Goal: Task Accomplishment & Management: Complete application form

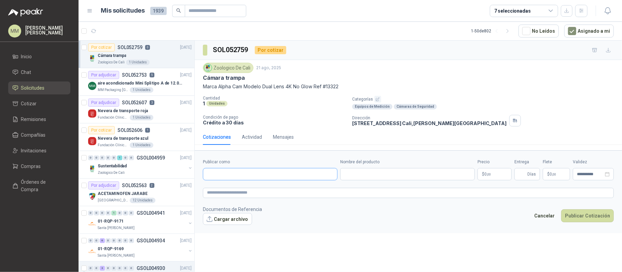
click at [258, 173] on input "Publicar como" at bounding box center [270, 175] width 134 height 12
type input "******"
drag, startPoint x: 448, startPoint y: 245, endPoint x: 432, endPoint y: 245, distance: 16.4
click at [448, 245] on div "**********" at bounding box center [408, 158] width 427 height 234
click at [234, 175] on input "Publicar como" at bounding box center [270, 175] width 134 height 12
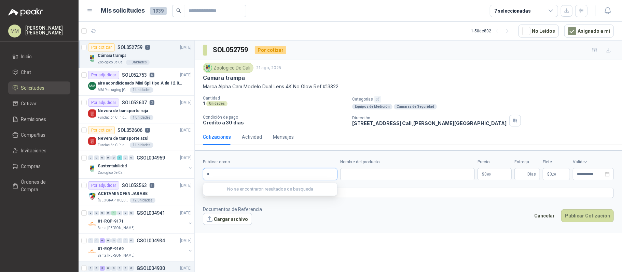
type input "**"
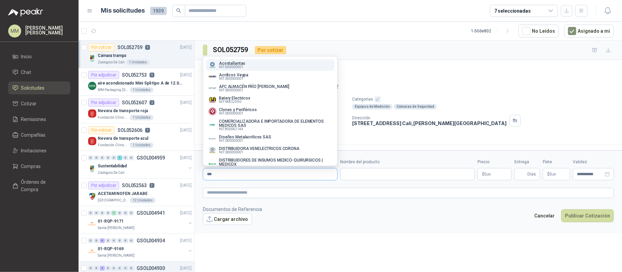
type input "****"
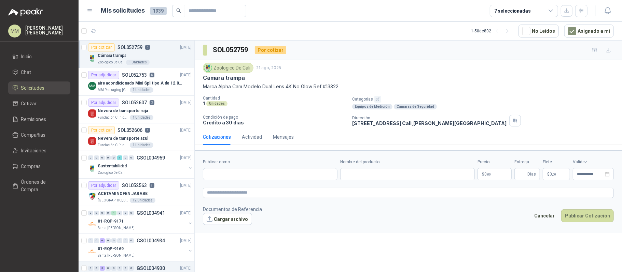
click at [238, 182] on form "**********" at bounding box center [408, 192] width 427 height 83
click at [238, 180] on input "Publicar como" at bounding box center [270, 175] width 134 height 12
type input "*****"
click at [241, 188] on p "COSMOSHOP" at bounding box center [232, 190] width 26 height 4
type input "**********"
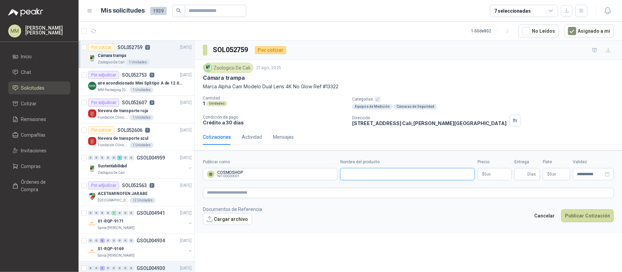
click at [364, 178] on input "Nombre del producto" at bounding box center [407, 174] width 135 height 12
paste input "**********"
type input "**********"
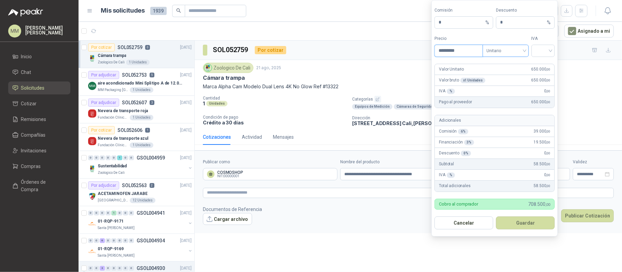
click at [516, 48] on span "Unitario" at bounding box center [506, 51] width 38 height 10
type input "*********"
click at [504, 79] on div "Unitario con IVA" at bounding box center [505, 75] width 35 height 8
click at [539, 51] on input "search" at bounding box center [542, 50] width 15 height 10
click at [540, 63] on div "19%" at bounding box center [542, 64] width 13 height 8
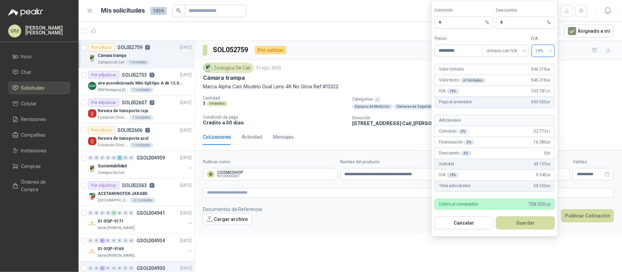
click at [531, 224] on button "Guardar" at bounding box center [525, 223] width 59 height 13
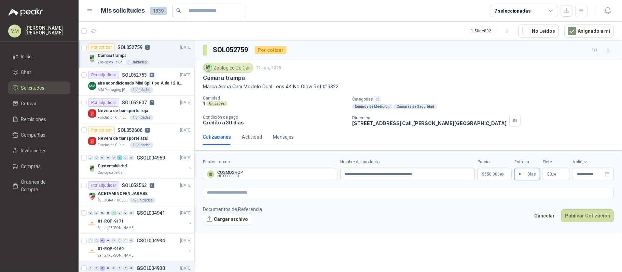
type input "*"
click at [558, 178] on p "$ 0 ,00" at bounding box center [556, 174] width 27 height 12
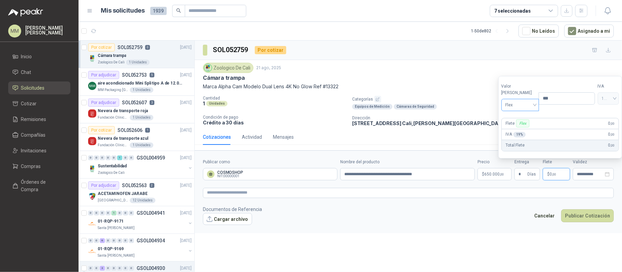
click at [516, 107] on span "Flex" at bounding box center [520, 105] width 30 height 10
click at [516, 128] on div "Incluido" at bounding box center [519, 130] width 24 height 8
click at [429, 217] on footer "Documentos de Referencia Cargar archivo Cancelar Publicar Cotización" at bounding box center [408, 216] width 411 height 20
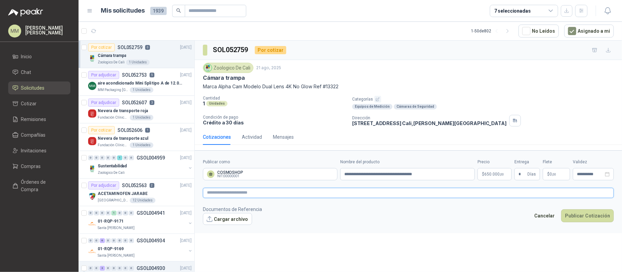
click at [476, 194] on textarea at bounding box center [408, 193] width 411 height 10
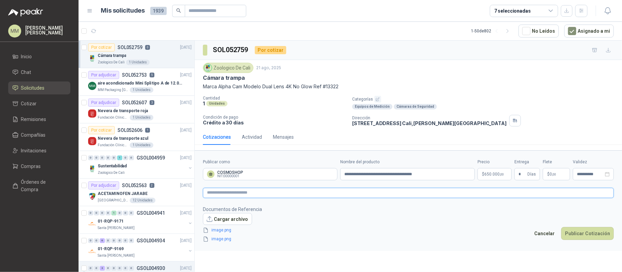
paste textarea "**********"
type textarea "**********"
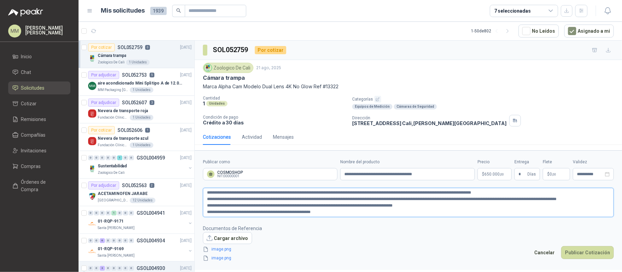
type textarea "**********"
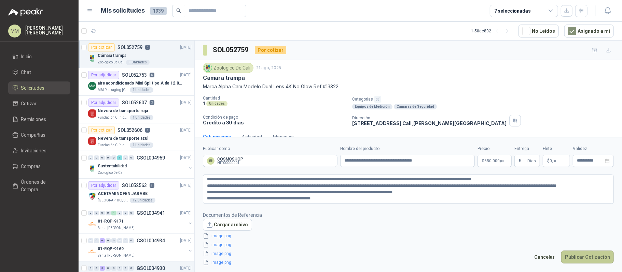
click at [589, 261] on button "Publicar Cotización" at bounding box center [587, 257] width 53 height 13
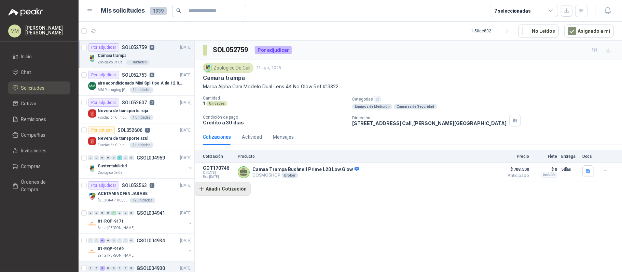
click at [224, 194] on button "Añadir Cotización" at bounding box center [223, 189] width 56 height 14
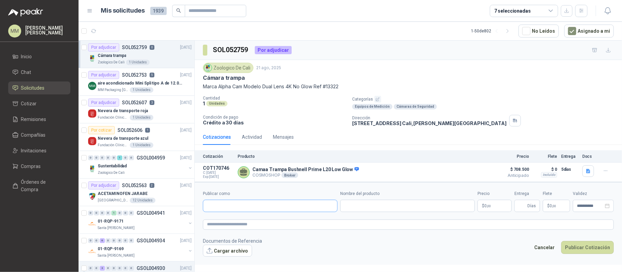
click at [240, 204] on input "Publicar como" at bounding box center [270, 206] width 134 height 12
type input "*****"
click at [271, 234] on form "**********" at bounding box center [408, 223] width 427 height 83
click at [275, 226] on textarea at bounding box center [408, 225] width 411 height 10
click at [270, 203] on input "Publicar como" at bounding box center [270, 206] width 134 height 12
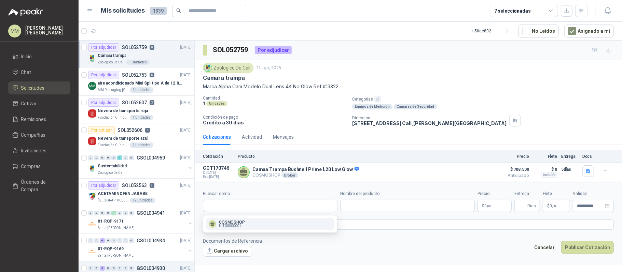
click at [271, 221] on div "COSMOSHOP NIT : 00000001" at bounding box center [270, 225] width 123 height 8
type input "**********"
click at [384, 205] on input "Nombre del producto" at bounding box center [407, 206] width 135 height 12
paste input "**********"
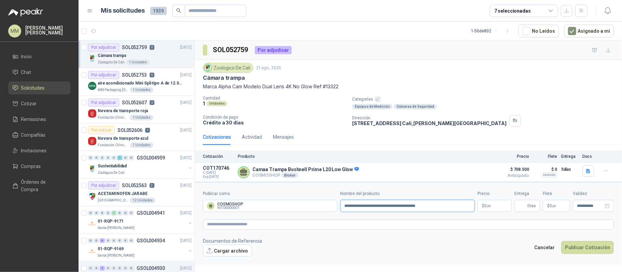
type input "**********"
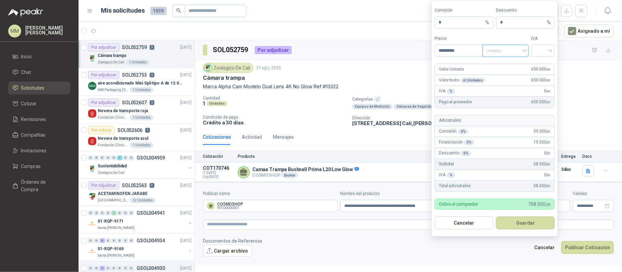
click at [516, 51] on span "Unitario" at bounding box center [506, 51] width 38 height 10
click at [517, 75] on div "Unitario con IVA" at bounding box center [505, 75] width 35 height 8
click at [541, 52] on input "search" at bounding box center [542, 50] width 15 height 10
click at [541, 66] on div "19%" at bounding box center [542, 64] width 13 height 8
click at [521, 225] on button "Guardar" at bounding box center [525, 223] width 59 height 13
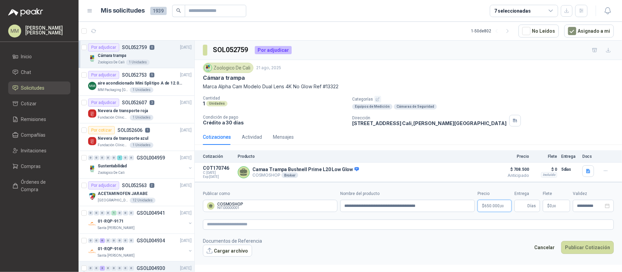
click at [489, 205] on body "MM Mauricio Martinez Inicio Chat Solicitudes Cotizar Remisiones Compañías Invit…" at bounding box center [311, 136] width 622 height 272
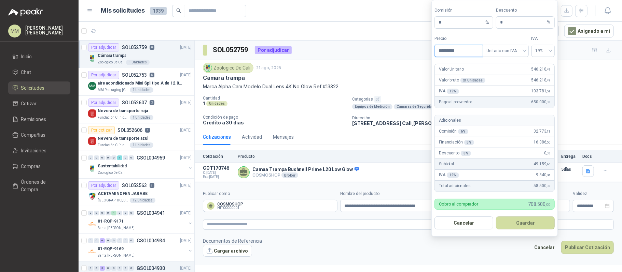
click at [446, 49] on input "*********" at bounding box center [458, 51] width 47 height 12
type input "*********"
click at [533, 221] on button "Guardar" at bounding box center [525, 223] width 59 height 13
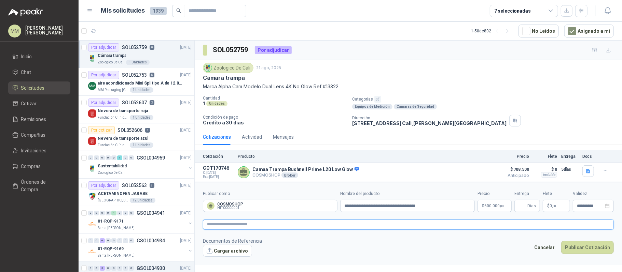
click at [467, 228] on textarea at bounding box center [408, 225] width 411 height 10
click at [524, 206] on input "Entrega" at bounding box center [522, 206] width 8 height 12
type input "*"
click at [548, 206] on span "$" at bounding box center [548, 206] width 2 height 4
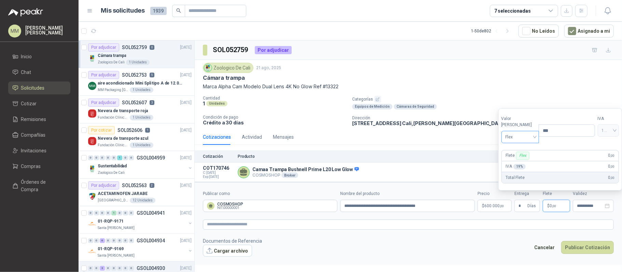
click at [519, 136] on span "Flex" at bounding box center [520, 137] width 30 height 10
click at [517, 160] on div "Incluido" at bounding box center [519, 163] width 24 height 8
click at [475, 232] on form "**********" at bounding box center [408, 223] width 427 height 83
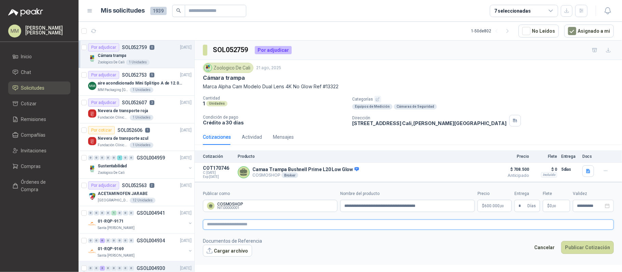
click at [472, 228] on textarea at bounding box center [408, 225] width 411 height 10
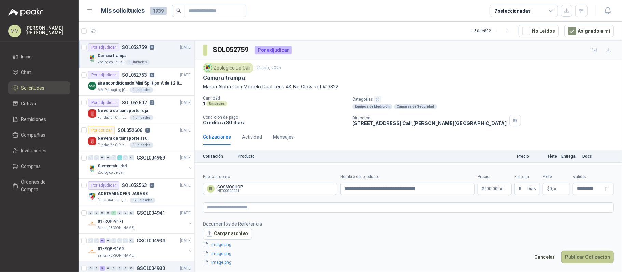
click at [580, 254] on button "Publicar Cotización" at bounding box center [587, 257] width 53 height 13
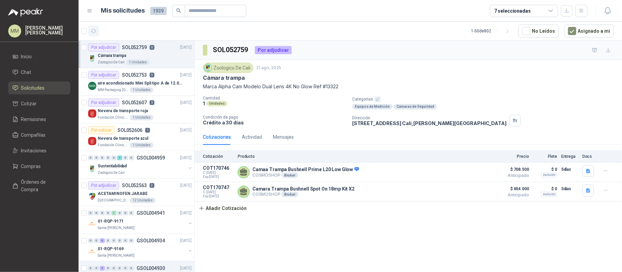
click at [96, 32] on icon "button" at bounding box center [94, 31] width 6 height 6
click at [481, 78] on div "Cámara trampa" at bounding box center [408, 77] width 411 height 7
click at [582, 12] on icon "button" at bounding box center [581, 11] width 6 height 6
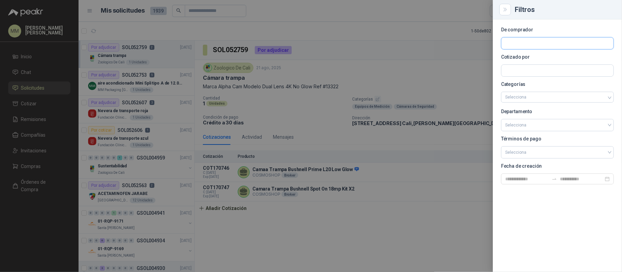
click at [527, 44] on input "text" at bounding box center [557, 44] width 112 height 12
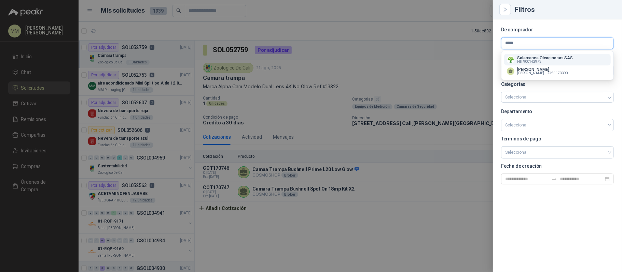
type input "*****"
click at [536, 58] on p "Salamanca Oleaginosas SAS" at bounding box center [545, 58] width 56 height 4
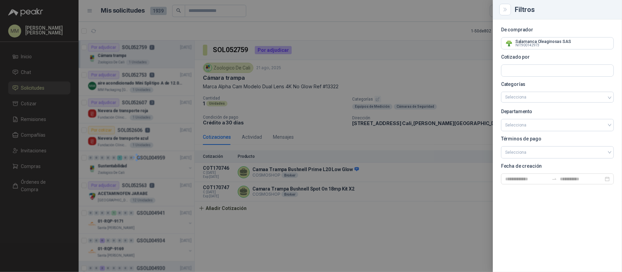
click at [379, 60] on div at bounding box center [311, 136] width 622 height 272
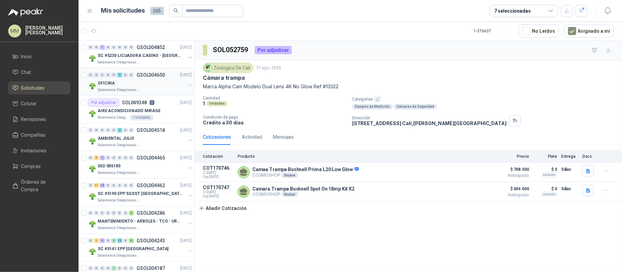
click at [187, 86] on button "button" at bounding box center [189, 85] width 5 height 5
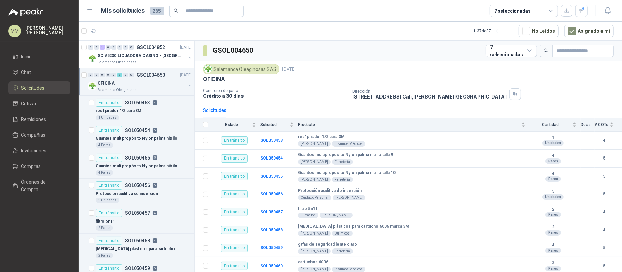
click at [187, 85] on button "button" at bounding box center [189, 85] width 5 height 5
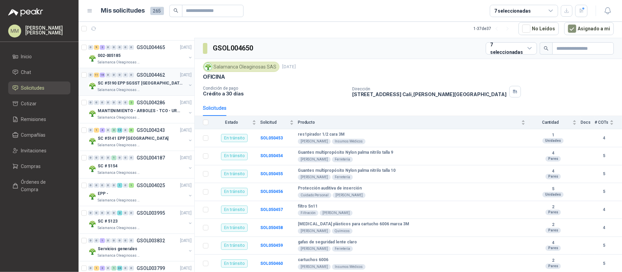
scroll to position [137, 0]
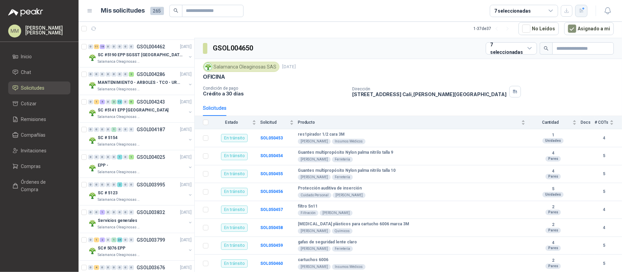
click at [579, 11] on icon "button" at bounding box center [581, 11] width 6 height 6
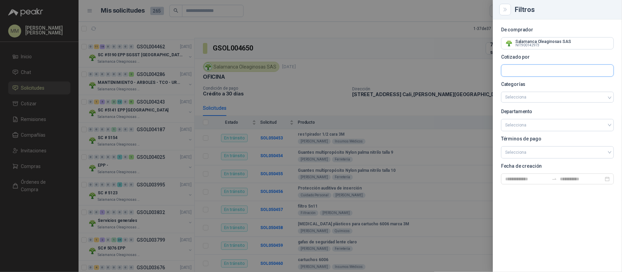
click at [530, 49] on input "text" at bounding box center [557, 44] width 112 height 12
type input "*******"
click at [570, 87] on div "IMSEPRO NIT : 901195579" at bounding box center [557, 88] width 101 height 8
click at [318, 85] on div at bounding box center [311, 136] width 622 height 272
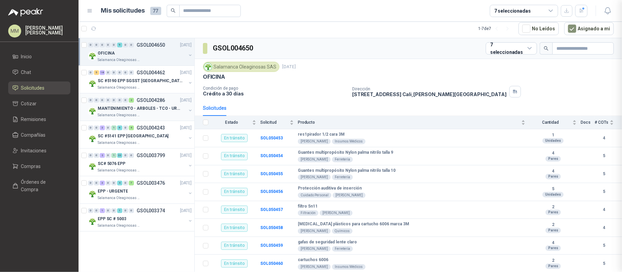
scroll to position [0, 0]
click at [188, 55] on button "button" at bounding box center [189, 55] width 5 height 5
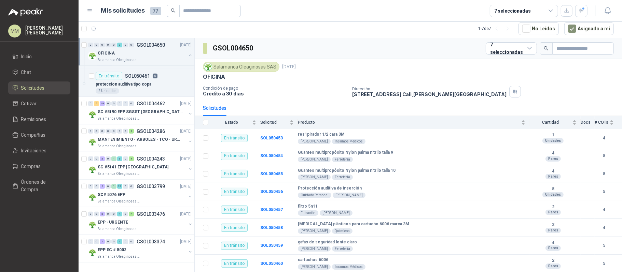
scroll to position [225, 0]
click at [187, 111] on button "button" at bounding box center [189, 113] width 5 height 5
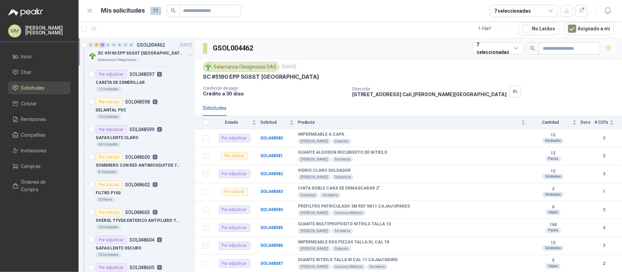
scroll to position [680, 0]
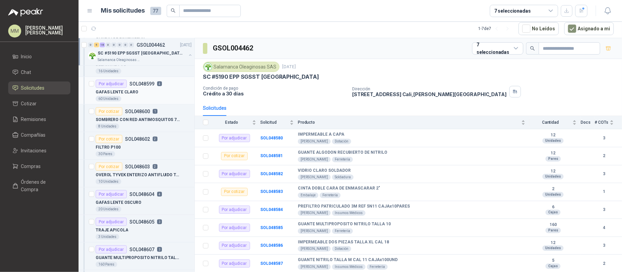
click at [161, 94] on div "GAFAS LENTE CLARO" at bounding box center [144, 92] width 96 height 8
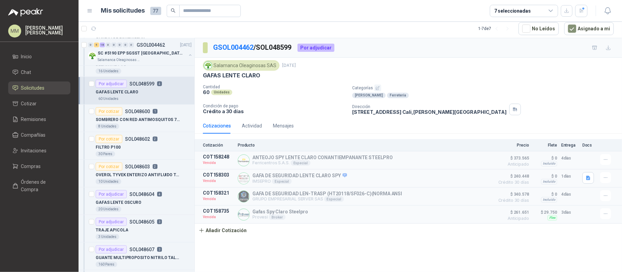
click at [414, 53] on div "GSOL004462 / SOL048599 Por adjudicar" at bounding box center [408, 47] width 427 height 19
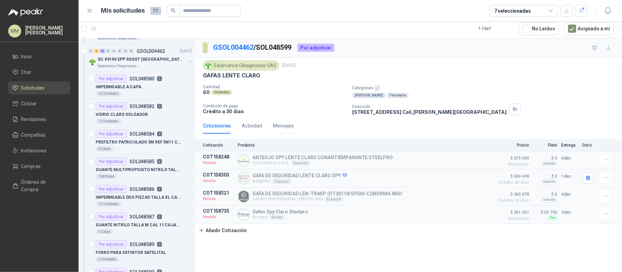
scroll to position [225, 0]
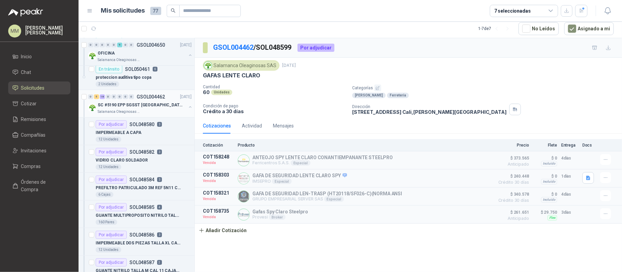
click at [187, 107] on button "button" at bounding box center [189, 106] width 5 height 5
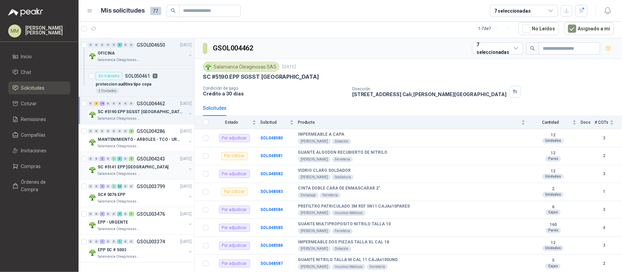
click at [187, 167] on button "button" at bounding box center [189, 169] width 5 height 5
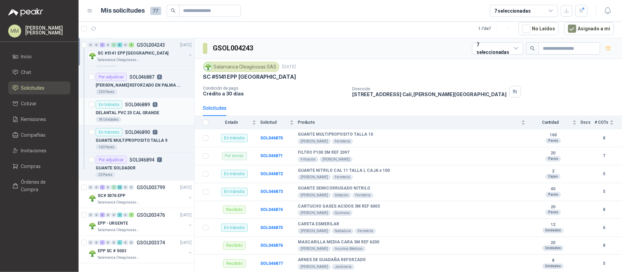
scroll to position [614, 0]
click at [185, 191] on div "SC# 5076 EPP Salamanca Oleaginosas SAS" at bounding box center [140, 198] width 105 height 14
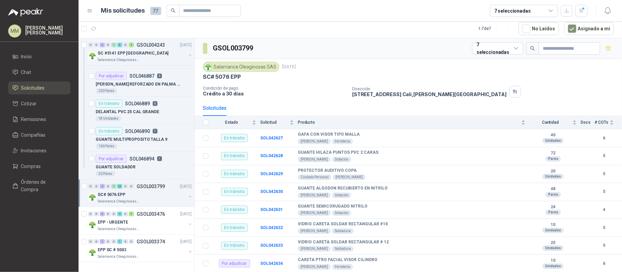
click at [187, 194] on button "button" at bounding box center [189, 196] width 5 height 5
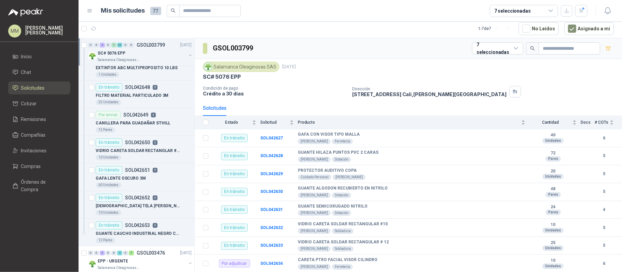
scroll to position [1296, 0]
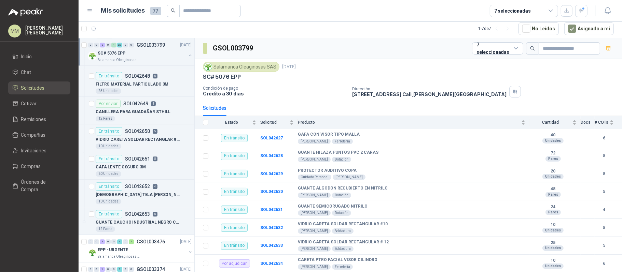
click at [187, 53] on button "button" at bounding box center [189, 55] width 5 height 5
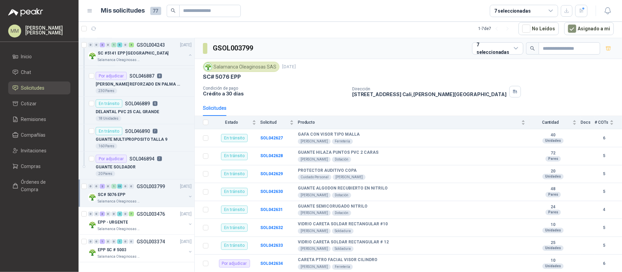
scroll to position [614, 0]
click at [412, 51] on div "GSOL003799 7 seleccionadas" at bounding box center [408, 48] width 427 height 21
click at [187, 55] on button "button" at bounding box center [189, 55] width 5 height 5
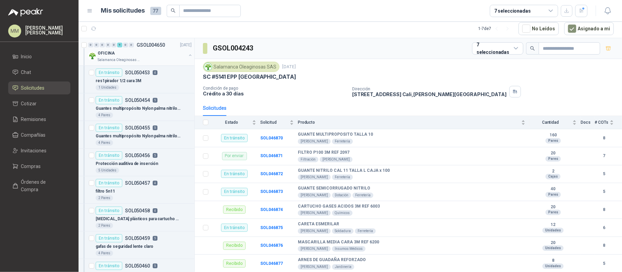
click at [187, 55] on button "button" at bounding box center [189, 55] width 5 height 5
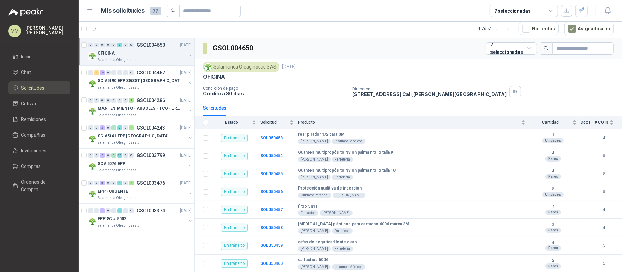
click at [190, 53] on button "button" at bounding box center [189, 55] width 5 height 5
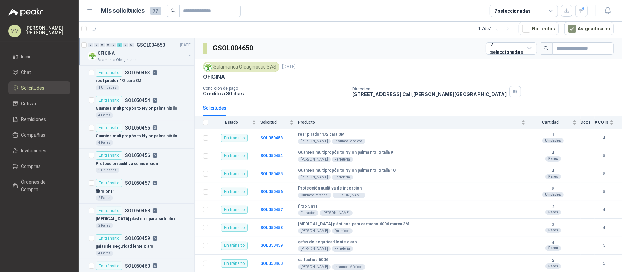
click at [187, 53] on button "button" at bounding box center [189, 55] width 5 height 5
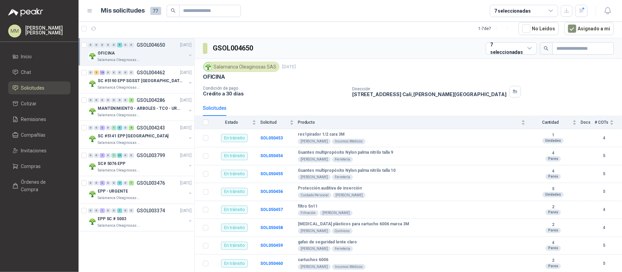
click at [404, 59] on div "GSOL004650 7 seleccionadas" at bounding box center [408, 48] width 427 height 21
click at [189, 221] on button "button" at bounding box center [189, 221] width 5 height 5
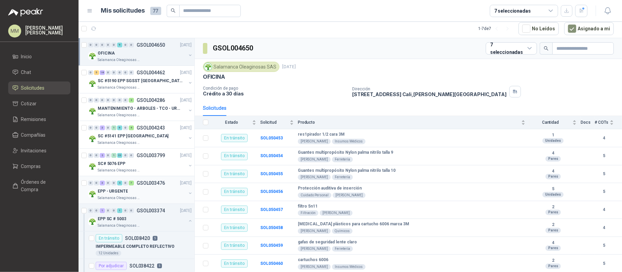
scroll to position [30, 0]
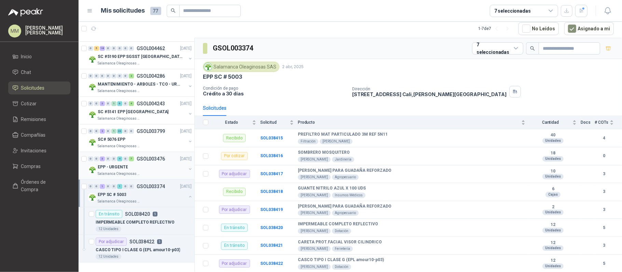
click at [187, 167] on button "button" at bounding box center [189, 169] width 5 height 5
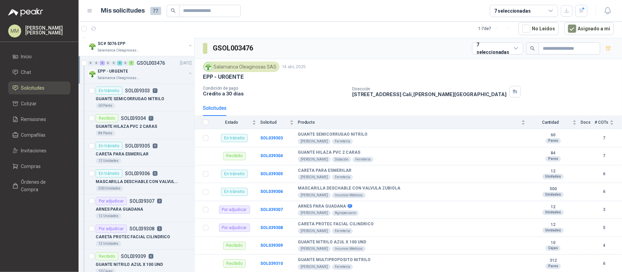
scroll to position [76, 0]
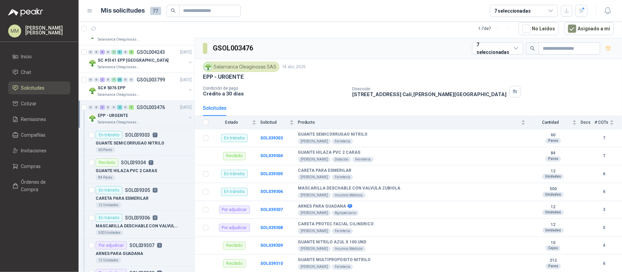
click at [187, 118] on button "button" at bounding box center [189, 117] width 5 height 5
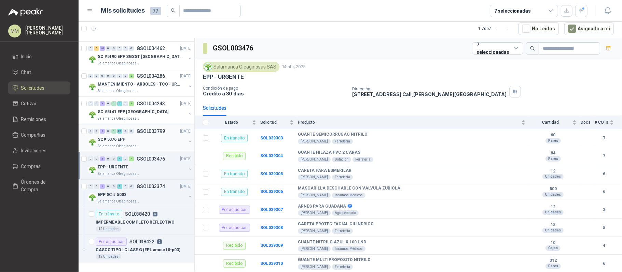
click at [187, 139] on button "button" at bounding box center [189, 141] width 5 height 5
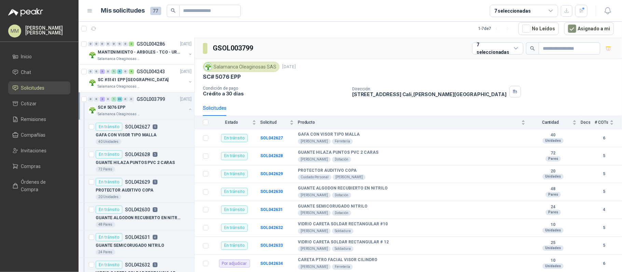
scroll to position [30, 0]
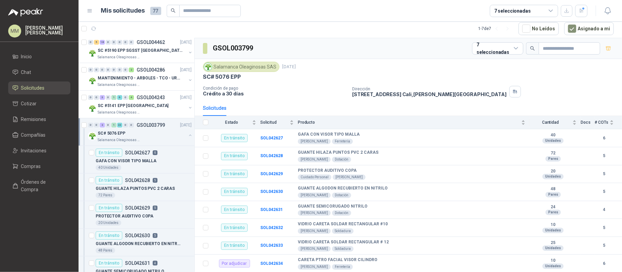
click at [187, 134] on button "button" at bounding box center [189, 135] width 5 height 5
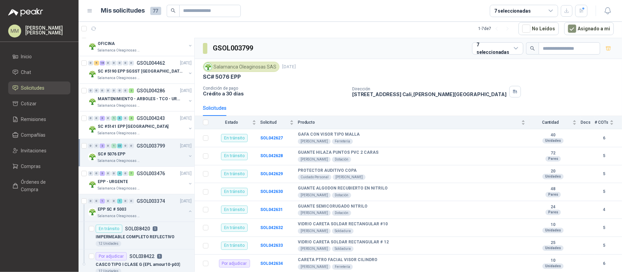
scroll to position [0, 0]
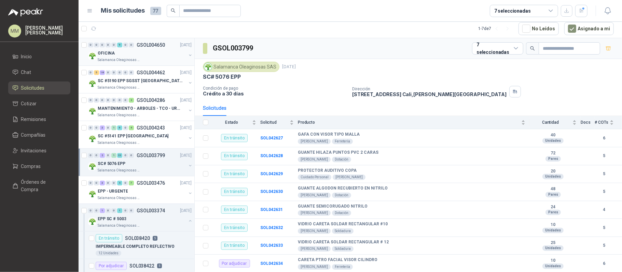
click at [187, 55] on button "button" at bounding box center [189, 55] width 5 height 5
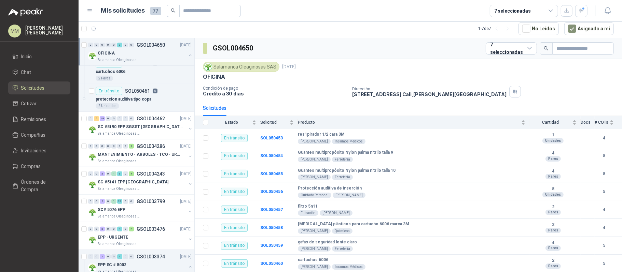
scroll to position [227, 0]
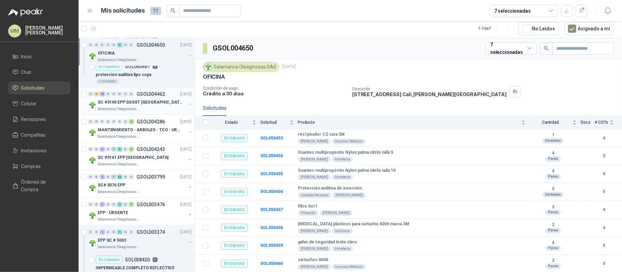
click at [187, 105] on button "button" at bounding box center [189, 104] width 5 height 5
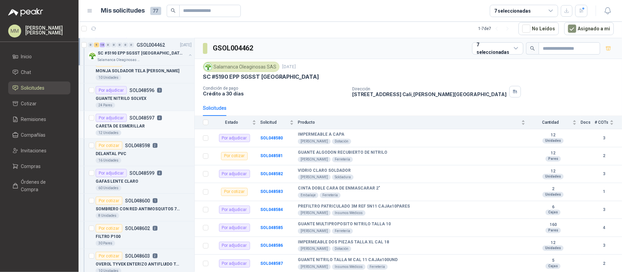
scroll to position [592, 0]
click at [154, 105] on div "24 Pares" at bounding box center [144, 104] width 96 height 5
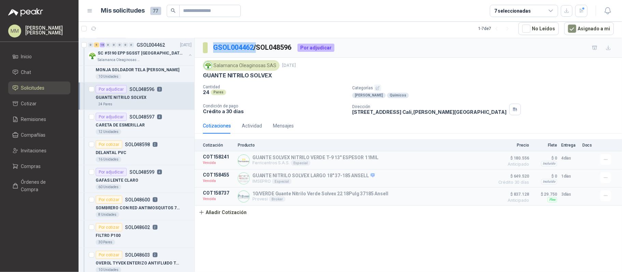
drag, startPoint x: 212, startPoint y: 45, endPoint x: 255, endPoint y: 47, distance: 43.7
click at [255, 47] on section "GSOL004462 / SOL048596" at bounding box center [247, 47] width 89 height 11
copy p "GSOL004462"
click at [370, 46] on div "GSOL004462 / SOL048596 Por adjudicar" at bounding box center [408, 47] width 427 height 19
click at [607, 15] on button "button" at bounding box center [607, 11] width 12 height 12
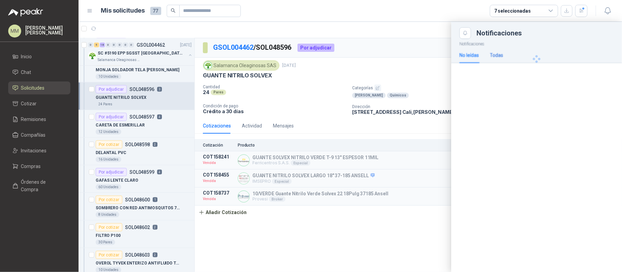
click at [495, 58] on div "Todas" at bounding box center [496, 56] width 13 height 8
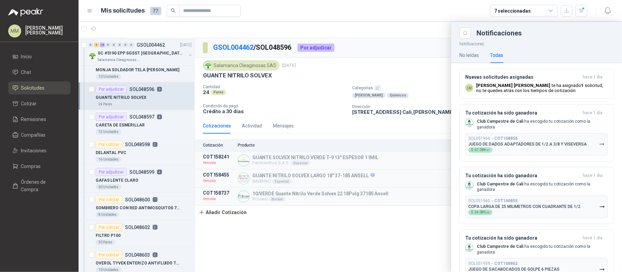
scroll to position [986, 0]
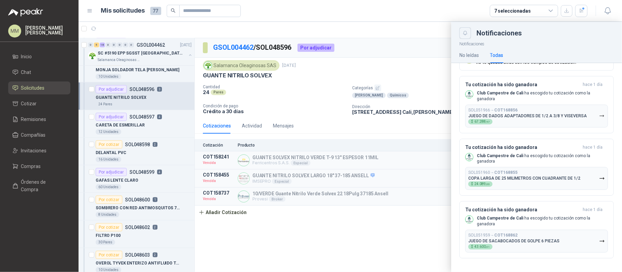
click at [465, 33] on icon "Close" at bounding box center [465, 33] width 6 height 6
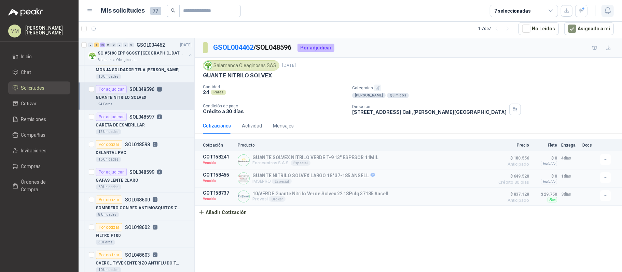
click at [604, 11] on icon "button" at bounding box center [607, 10] width 9 height 9
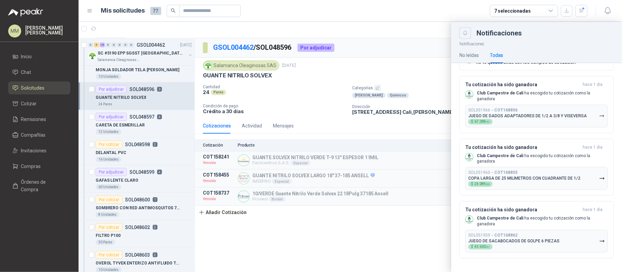
click at [468, 38] on button "Close" at bounding box center [465, 33] width 12 height 12
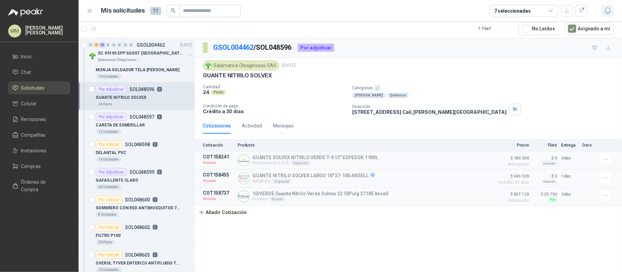
click at [604, 10] on icon "button" at bounding box center [607, 10] width 9 height 9
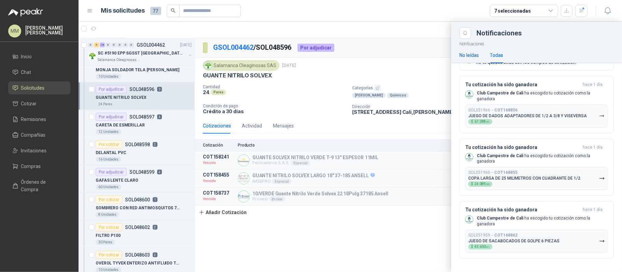
click at [463, 52] on div "No leídas" at bounding box center [468, 56] width 19 height 8
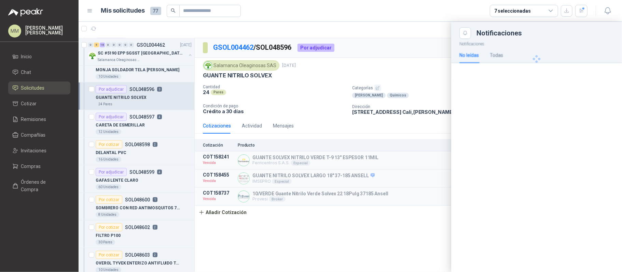
click at [400, 48] on div at bounding box center [350, 147] width 543 height 251
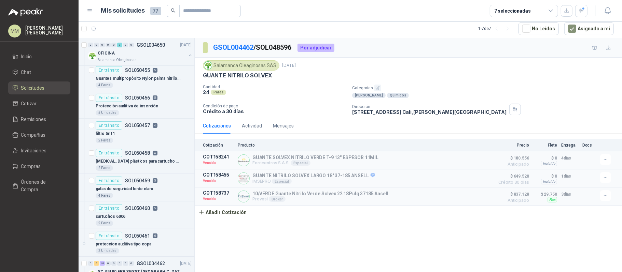
scroll to position [0, 0]
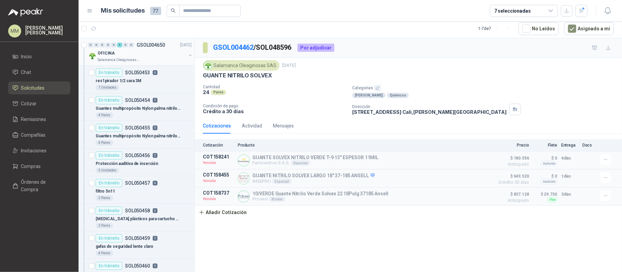
click at [187, 54] on button "button" at bounding box center [189, 55] width 5 height 5
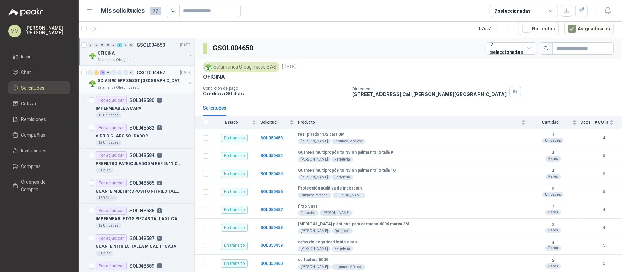
click at [187, 82] on button "button" at bounding box center [189, 82] width 5 height 5
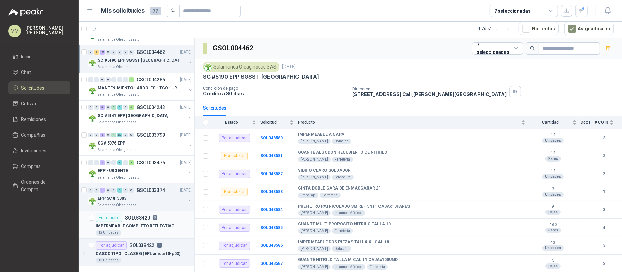
scroll to position [30, 0]
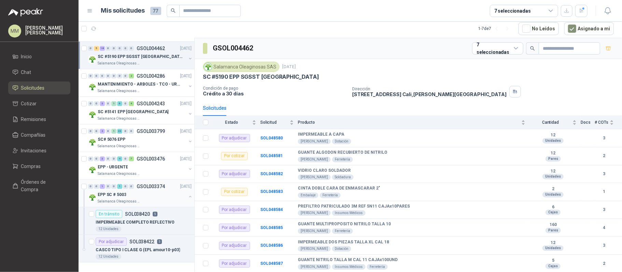
click at [187, 194] on button "button" at bounding box center [189, 196] width 5 height 5
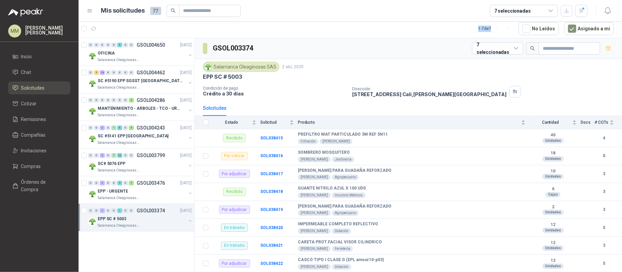
click at [494, 29] on article "1 - 7 de 7 No Leídos Asignado a mi" at bounding box center [350, 28] width 543 height 18
click at [441, 27] on article "1 - 7 de 7 No Leídos Asignado a mi" at bounding box center [350, 28] width 543 height 18
click at [584, 8] on div "button" at bounding box center [581, 11] width 6 height 6
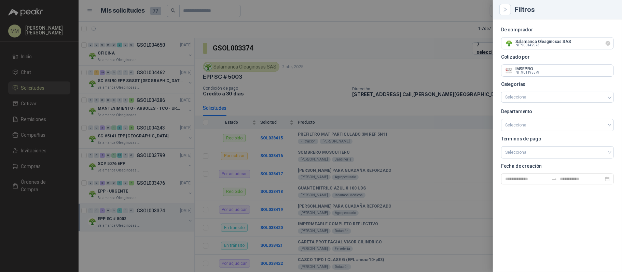
click at [607, 43] on icon "Limpiar" at bounding box center [607, 43] width 3 height 3
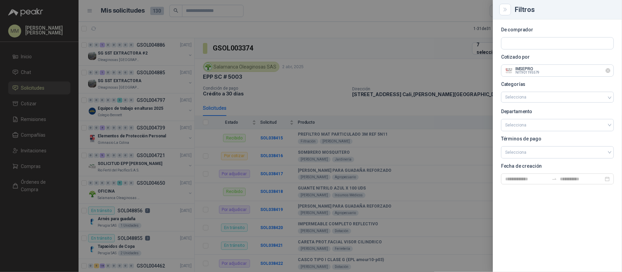
click at [608, 70] on icon "Limpiar" at bounding box center [607, 70] width 3 height 3
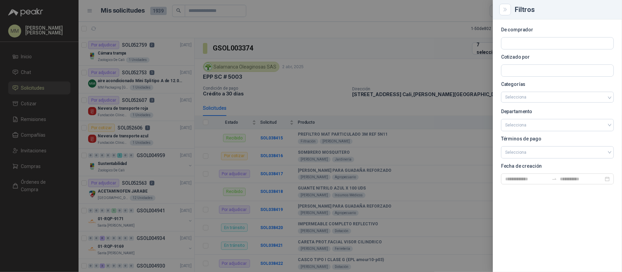
click at [380, 33] on div at bounding box center [311, 136] width 622 height 272
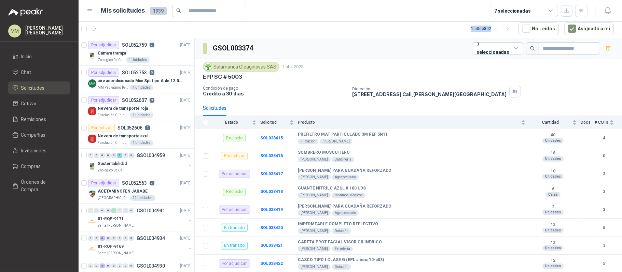
click at [495, 30] on div "1 - 50 de 802" at bounding box center [492, 28] width 42 height 11
click at [368, 34] on article "1 - 50 de 802 No Leídos Asignado a mi" at bounding box center [350, 28] width 543 height 18
click at [495, 31] on article "1 - 50 de 802 No Leídos Asignado a mi" at bounding box center [350, 28] width 543 height 18
click at [446, 32] on article "1 - 50 de 802 No Leídos Asignado a mi" at bounding box center [350, 28] width 543 height 18
click at [582, 13] on icon "button" at bounding box center [581, 11] width 6 height 6
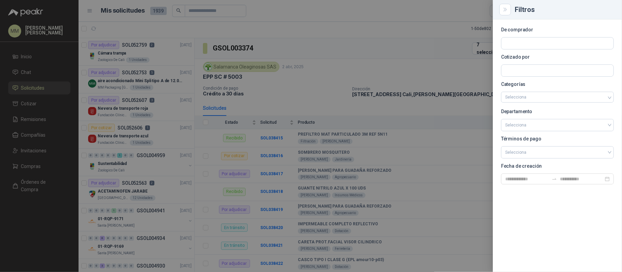
click at [468, 55] on div at bounding box center [311, 136] width 622 height 272
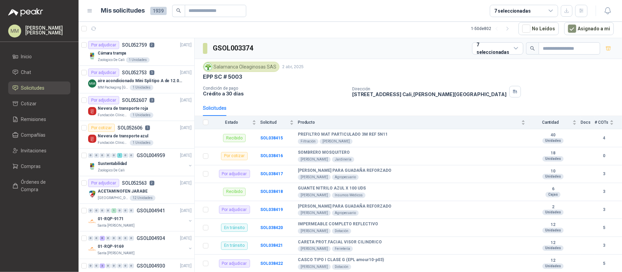
click at [388, 60] on div "Salamanca Oleaginosas SAS 2 abr, 2025 EPP SC # 5003 Condición de pago Crédito a…" at bounding box center [408, 79] width 427 height 41
click at [94, 30] on icon "button" at bounding box center [94, 29] width 6 height 6
click at [580, 10] on icon "button" at bounding box center [581, 11] width 6 height 6
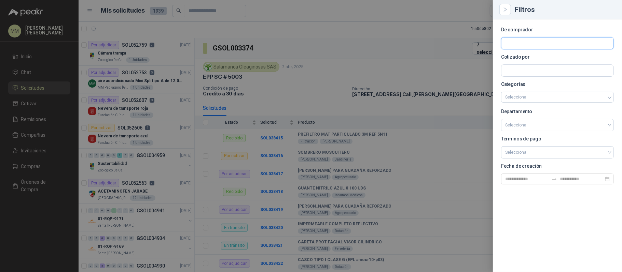
click at [559, 48] on input "text" at bounding box center [557, 44] width 112 height 12
click at [529, 62] on span "NIT : 900142973" at bounding box center [529, 61] width 24 height 3
click at [353, 61] on div at bounding box center [311, 136] width 622 height 272
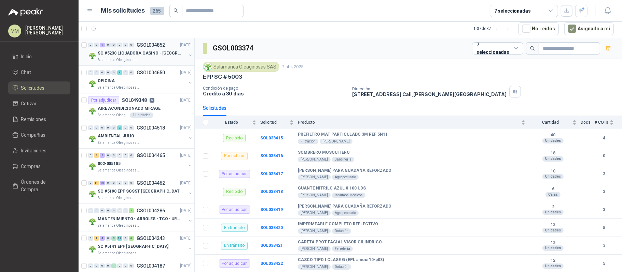
click at [187, 57] on button "button" at bounding box center [189, 55] width 5 height 5
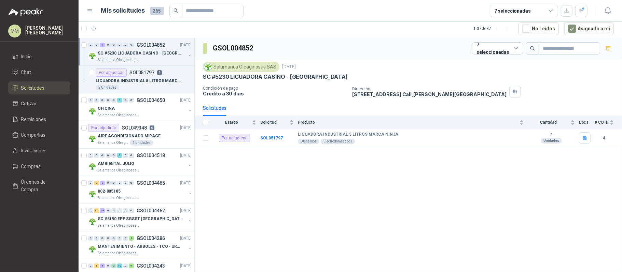
click at [187, 57] on button "button" at bounding box center [189, 55] width 5 height 5
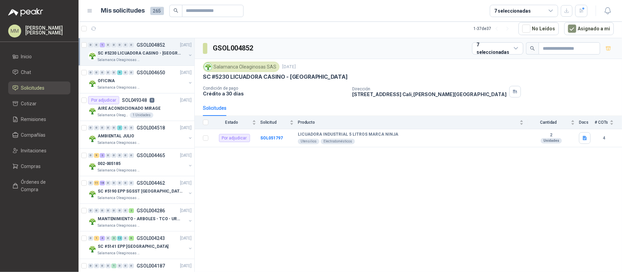
click at [407, 36] on article "1 - 37 de 37 No Leídos Asignado a mi" at bounding box center [350, 28] width 543 height 18
click at [187, 139] on button "button" at bounding box center [189, 138] width 5 height 5
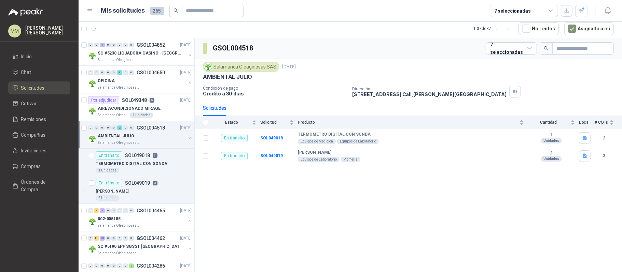
click at [187, 139] on button "button" at bounding box center [189, 138] width 5 height 5
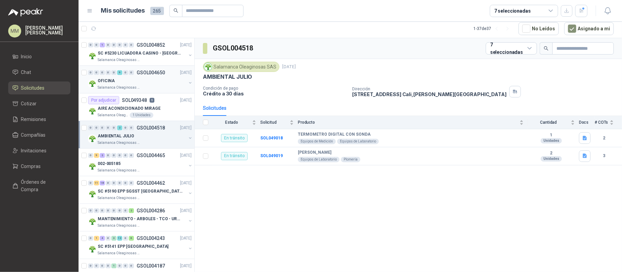
click at [187, 83] on button "button" at bounding box center [189, 82] width 5 height 5
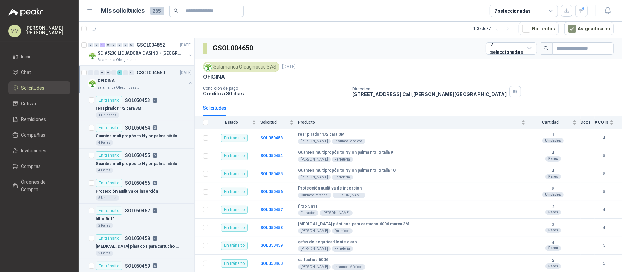
click at [187, 83] on button "button" at bounding box center [189, 82] width 5 height 5
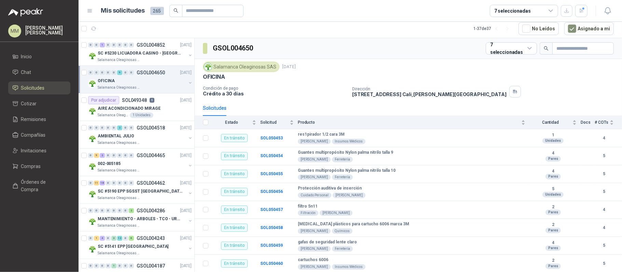
click at [444, 36] on article "1 - 37 de 37 No Leídos Asignado a mi" at bounding box center [350, 28] width 543 height 18
click at [578, 10] on icon "button" at bounding box center [581, 11] width 6 height 6
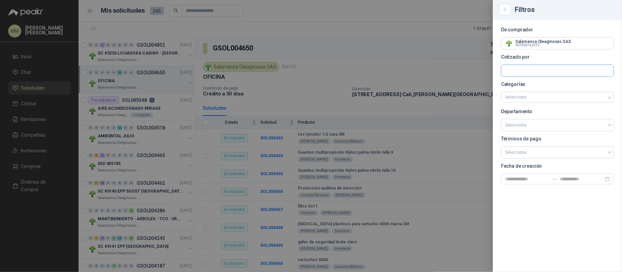
click at [533, 49] on input "text" at bounding box center [557, 44] width 112 height 12
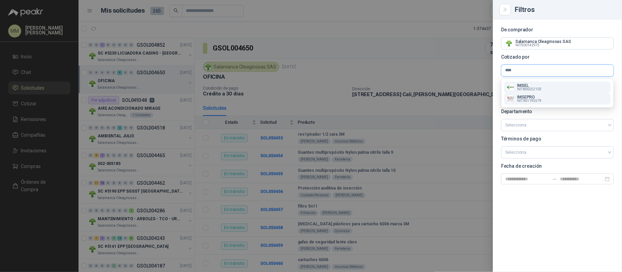
type input "****"
click at [537, 95] on button "IMSEPRO NIT : 901195579" at bounding box center [557, 99] width 107 height 12
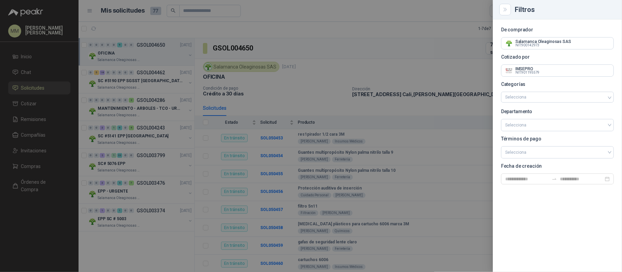
click at [409, 61] on div at bounding box center [311, 136] width 622 height 272
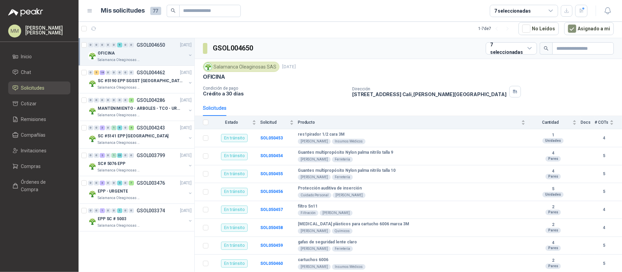
click at [189, 55] on button "button" at bounding box center [189, 55] width 5 height 5
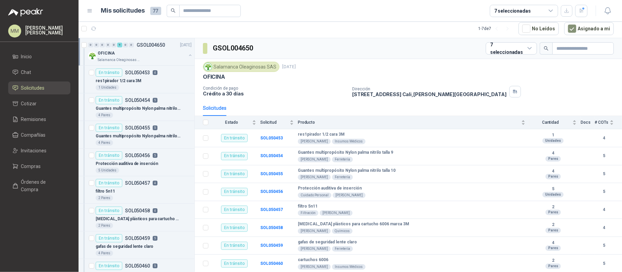
click at [187, 55] on button "button" at bounding box center [189, 55] width 5 height 5
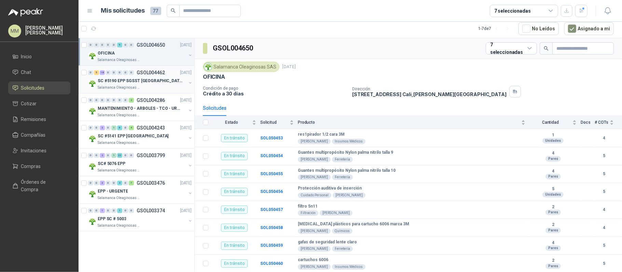
click at [190, 82] on button "button" at bounding box center [189, 82] width 5 height 5
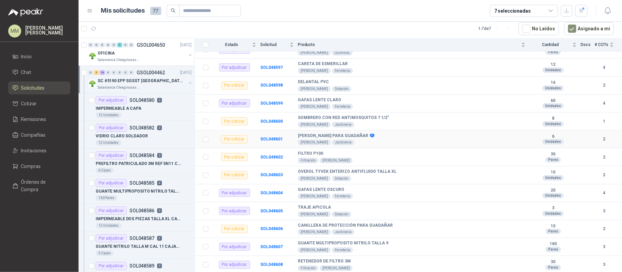
scroll to position [381, 0]
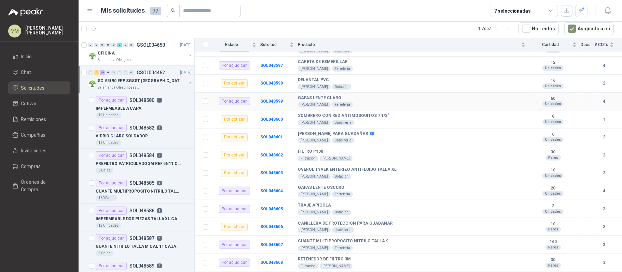
click at [312, 99] on b "GAFAS LENTE CLARO" at bounding box center [319, 98] width 43 height 5
click at [408, 99] on div "GAFAS LENTE CLARO EPPs Ferretería" at bounding box center [411, 102] width 227 height 12
click at [432, 30] on article "1 - 7 de 7 No Leídos Asignado a mi" at bounding box center [350, 28] width 543 height 18
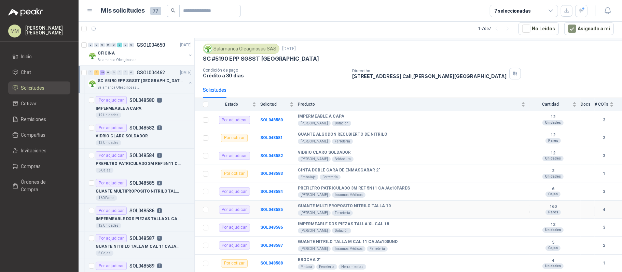
scroll to position [17, 0]
click at [187, 82] on button "button" at bounding box center [189, 82] width 5 height 5
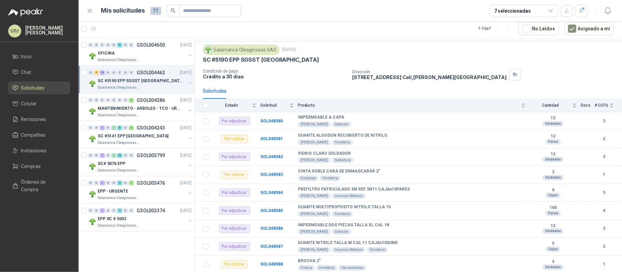
click at [35, 86] on span "Solicitudes" at bounding box center [33, 88] width 24 height 8
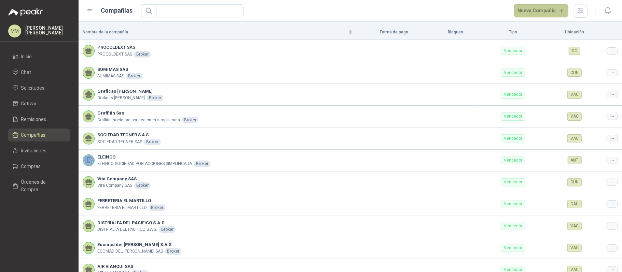
click at [530, 13] on button "Nueva Compañía" at bounding box center [541, 11] width 55 height 14
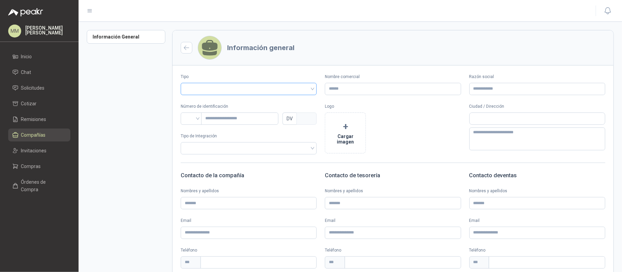
click at [234, 85] on input "search" at bounding box center [249, 88] width 128 height 10
click at [212, 111] on div "Vendedor" at bounding box center [247, 115] width 123 height 8
click at [391, 88] on input "Nombre comercial" at bounding box center [393, 89] width 136 height 12
drag, startPoint x: 447, startPoint y: 47, endPoint x: 438, endPoint y: 58, distance: 14.6
click at [447, 47] on header "Información general" at bounding box center [392, 47] width 441 height 35
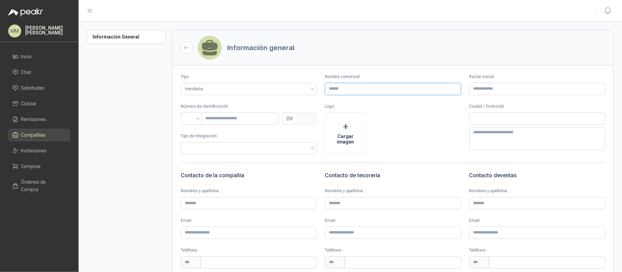
click at [360, 93] on input "Nombre comercial" at bounding box center [393, 89] width 136 height 12
type input "*********"
click at [190, 122] on input "search" at bounding box center [191, 118] width 13 height 10
click at [193, 156] on div "NIT" at bounding box center [191, 155] width 10 height 8
click at [230, 116] on input "text" at bounding box center [239, 119] width 77 height 12
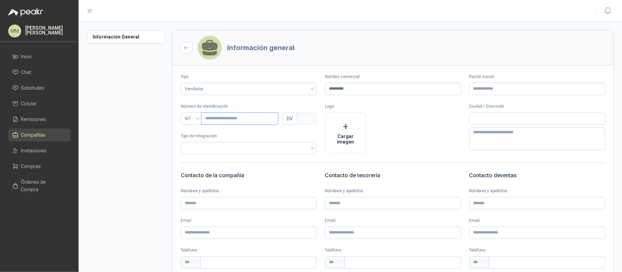
type input "********"
type input "*"
click at [421, 104] on p "Logo" at bounding box center [393, 106] width 136 height 6
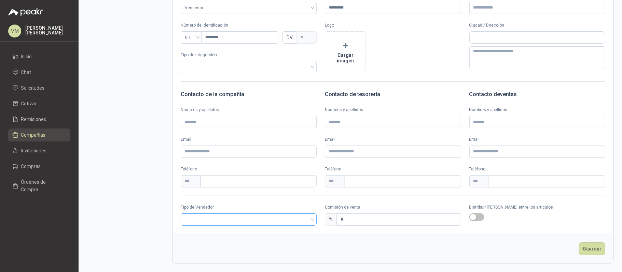
drag, startPoint x: 210, startPoint y: 228, endPoint x: 215, endPoint y: 223, distance: 7.5
click at [210, 228] on form "Información general Tipo Vendedor Nombre comercial ********* Razón social Númer…" at bounding box center [392, 106] width 441 height 315
click at [218, 221] on input "search" at bounding box center [249, 219] width 128 height 10
click at [203, 243] on div "Broker" at bounding box center [247, 245] width 123 height 8
click at [393, 221] on input "*" at bounding box center [399, 220] width 124 height 12
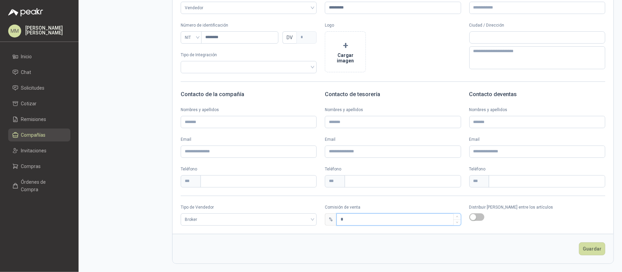
click at [393, 221] on input "*" at bounding box center [399, 220] width 124 height 12
type input "*"
click at [473, 219] on span "button" at bounding box center [476, 218] width 15 height 8
click at [589, 252] on button "Guardar" at bounding box center [592, 249] width 26 height 13
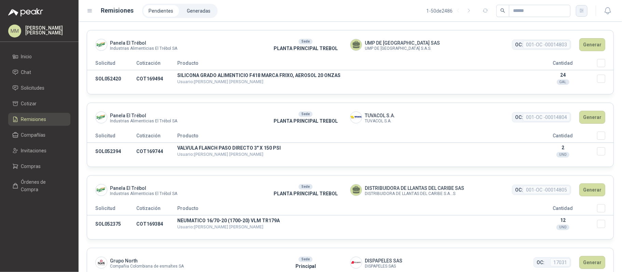
click at [578, 10] on button "button" at bounding box center [582, 11] width 12 height 12
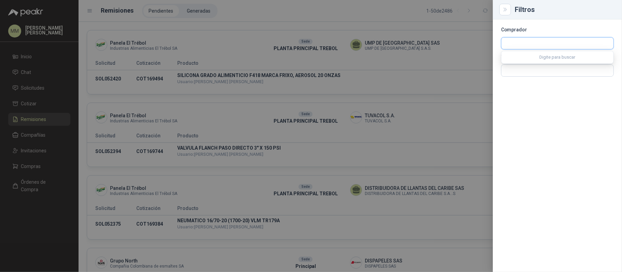
click at [553, 43] on input "text" at bounding box center [557, 44] width 112 height 12
click at [410, 39] on div at bounding box center [311, 136] width 622 height 272
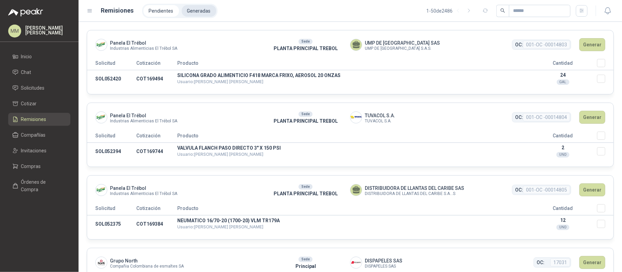
click at [203, 8] on li "Generadas" at bounding box center [199, 11] width 34 height 12
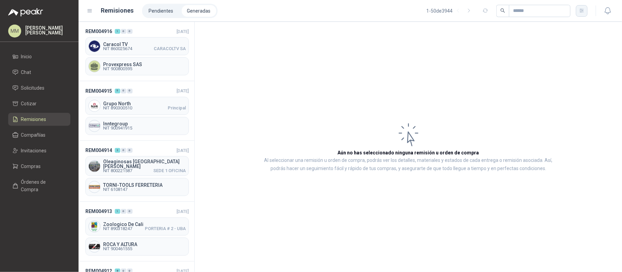
click at [579, 10] on icon "button" at bounding box center [582, 11] width 6 height 6
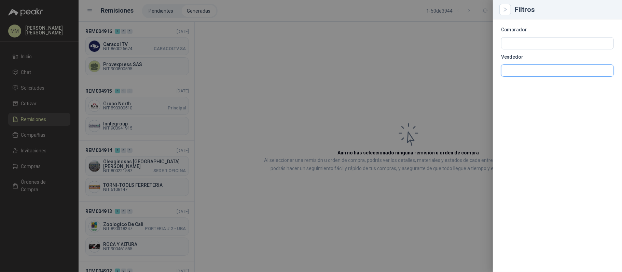
click at [558, 49] on input "text" at bounding box center [557, 44] width 112 height 12
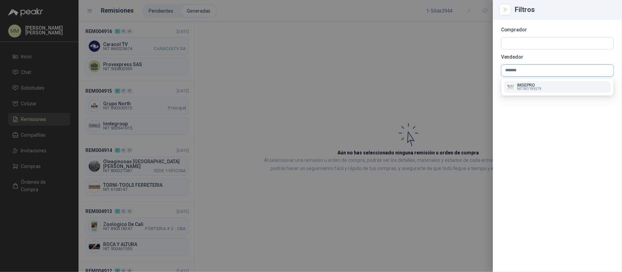
type input "*******"
click at [548, 89] on div "IMSEPRO NIT : 901195579" at bounding box center [557, 87] width 101 height 8
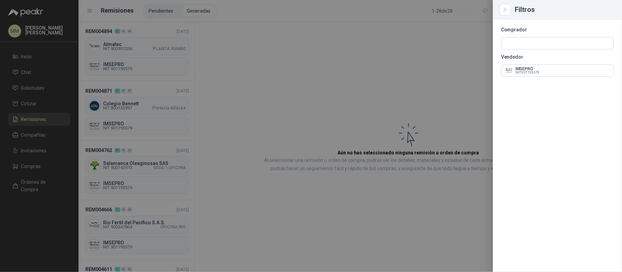
click at [310, 80] on div at bounding box center [311, 136] width 622 height 272
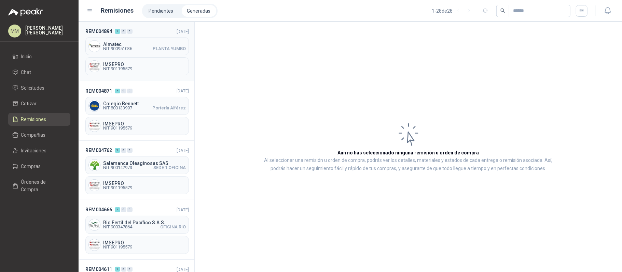
click at [168, 59] on div "IMSEPRO NIT 901195579" at bounding box center [136, 66] width 103 height 18
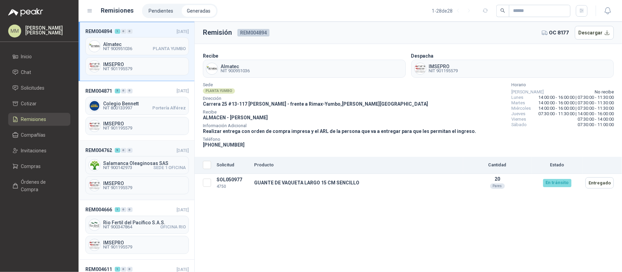
click at [140, 167] on span "NIT 900142973 SEDE 1 OFICINA" at bounding box center [144, 168] width 83 height 4
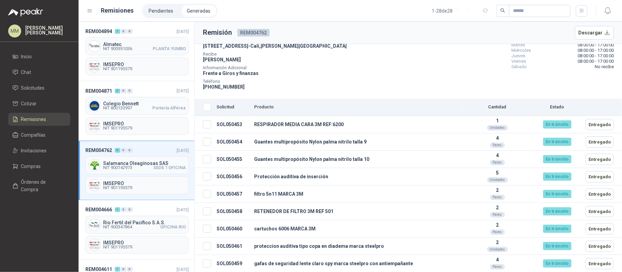
scroll to position [59, 0]
click at [148, 222] on span "Rio Fertil del Pacífico S.A.S." at bounding box center [144, 223] width 83 height 5
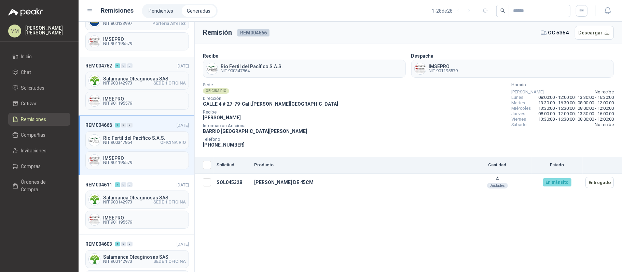
scroll to position [91, 0]
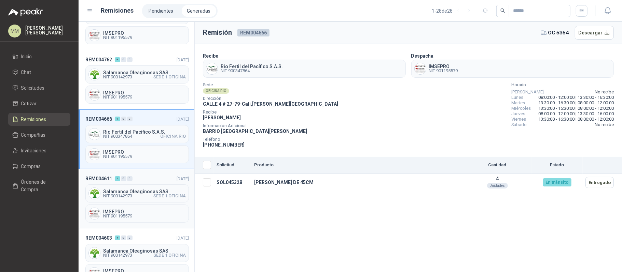
click at [148, 191] on span "Salamanca Oleaginosas SAS" at bounding box center [144, 191] width 83 height 5
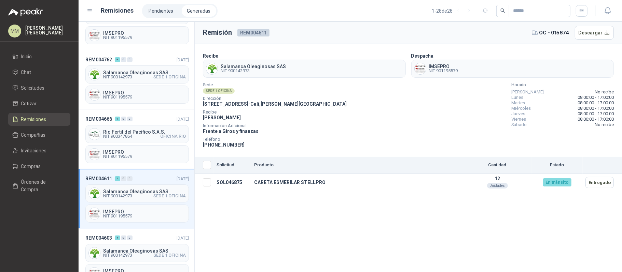
scroll to position [137, 0]
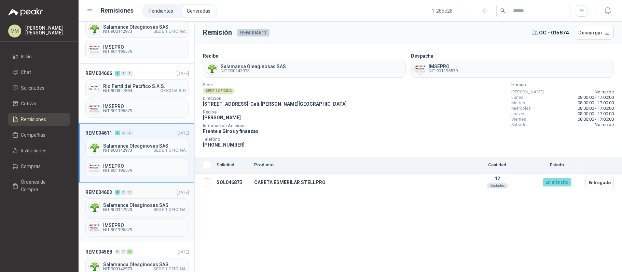
click at [152, 202] on div "Salamanca Oleaginosas SAS NIT 900142973 SEDE 1 OFICINA" at bounding box center [136, 208] width 103 height 18
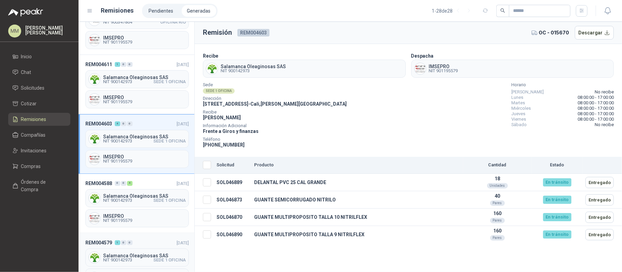
scroll to position [227, 0]
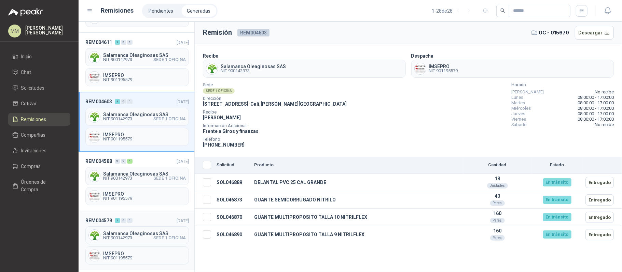
click at [144, 230] on div "REM004579 1 0 0 05/07/2025 Salamanca Oleaginosas SAS NIT 900142973 SEDE 1 OFICI…" at bounding box center [137, 240] width 116 height 59
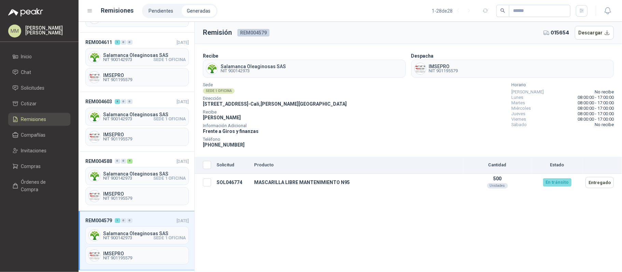
click at [419, 144] on div "Sede SEDE 1 OFICINA Dirección CALLE 4 No.27 -79 - Cali , Valle del Cauca Recibe…" at bounding box center [408, 116] width 411 height 66
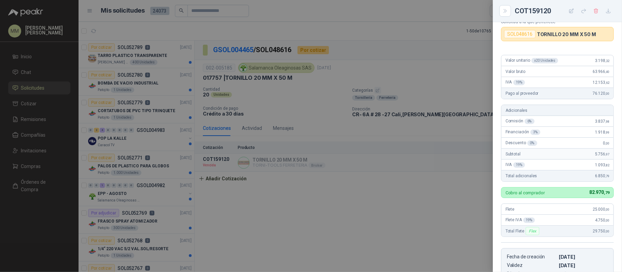
scroll to position [17, 0]
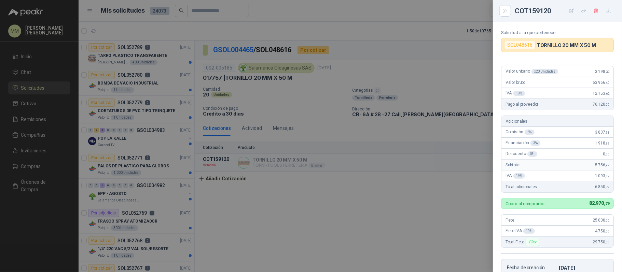
click at [358, 82] on div at bounding box center [311, 136] width 622 height 272
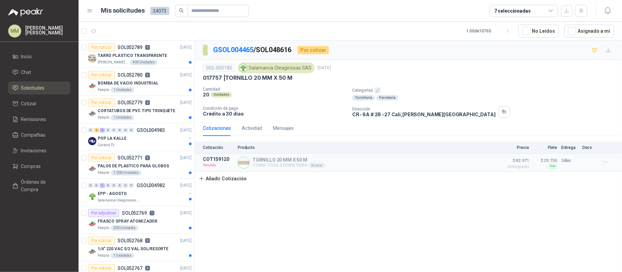
click at [506, 91] on p "Categorías" at bounding box center [485, 90] width 267 height 7
click at [284, 158] on p "TORNILLO 20 MM X 50 M" at bounding box center [288, 159] width 73 height 5
copy p "TORNILLO 20 MM X 50 M"
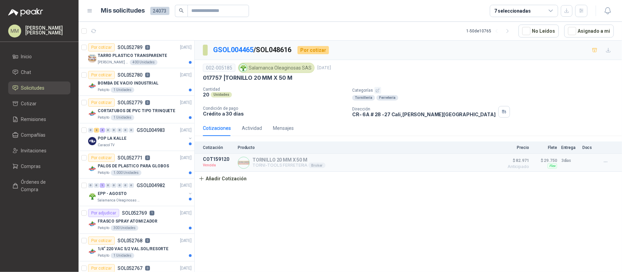
click at [309, 111] on p "Condición de pago" at bounding box center [275, 108] width 144 height 5
click at [477, 166] on button "Detalles" at bounding box center [475, 162] width 32 height 9
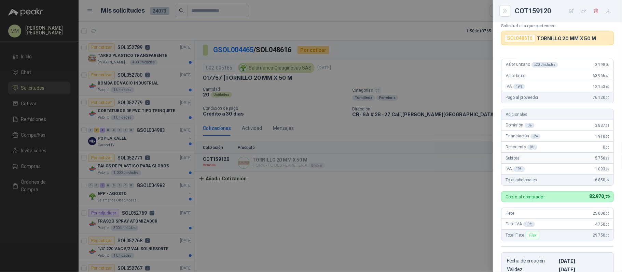
scroll to position [13, 0]
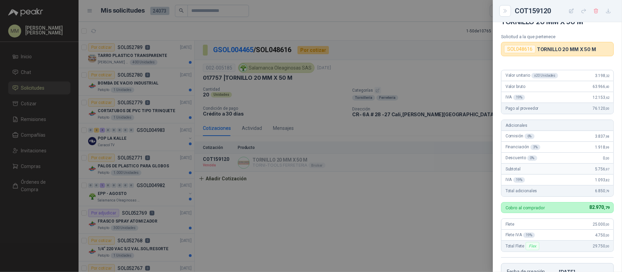
click at [406, 50] on div at bounding box center [311, 136] width 622 height 272
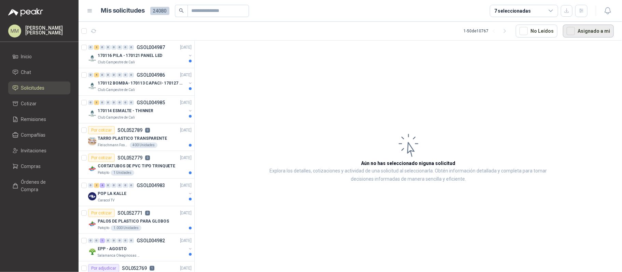
click at [587, 33] on button "Asignado a mi" at bounding box center [588, 31] width 51 height 13
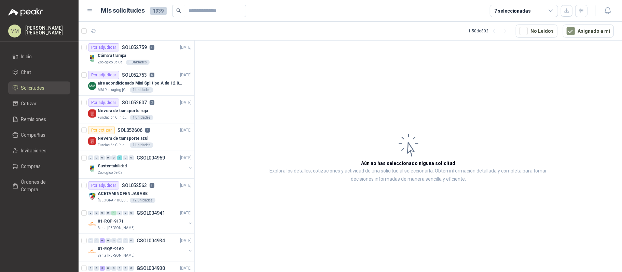
click at [432, 86] on article "Aún no has seleccionado niguna solicitud Explora los detalles, cotizaciones y a…" at bounding box center [408, 158] width 427 height 234
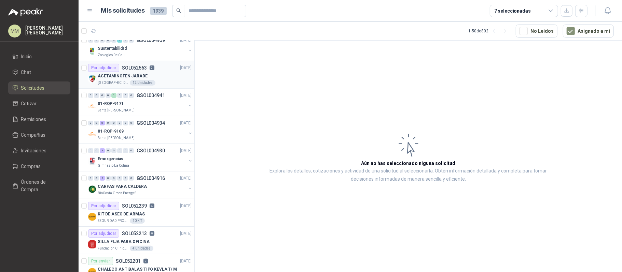
scroll to position [134, 0]
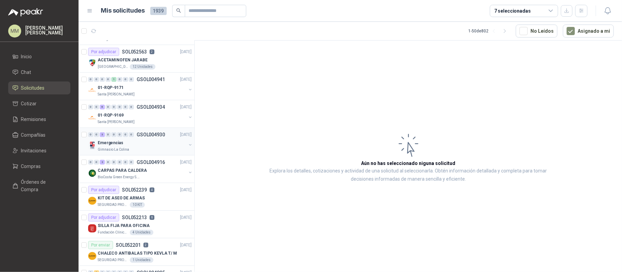
click at [187, 143] on button "button" at bounding box center [189, 144] width 5 height 5
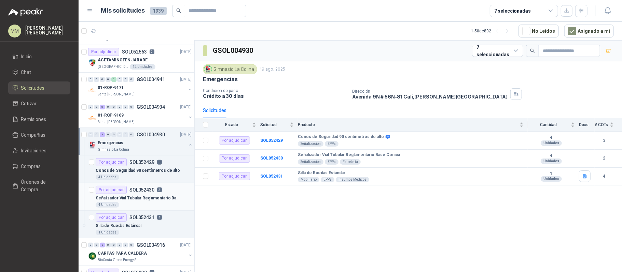
click at [160, 196] on div "Señalizador Vial Tubular Reglamentario Base Conica" at bounding box center [144, 198] width 96 height 8
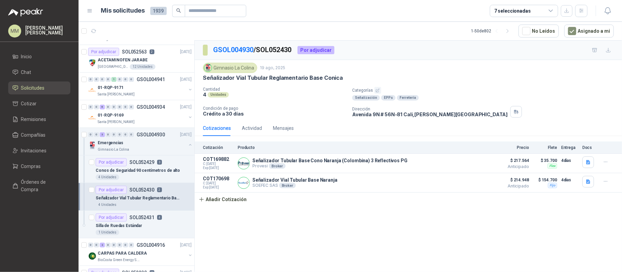
click at [286, 76] on p "Señalizador Vial Tubular Reglamentario Base Conica" at bounding box center [273, 77] width 140 height 7
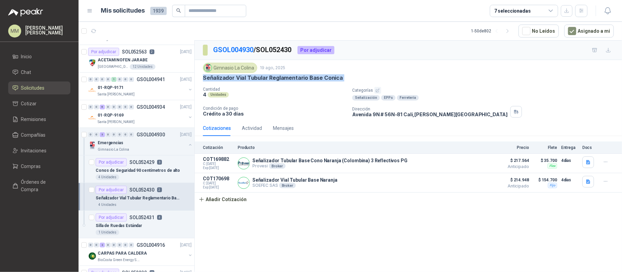
click at [286, 76] on p "Señalizador Vial Tubular Reglamentario Base Conica" at bounding box center [273, 77] width 140 height 7
copy p "Señalizador Vial Tubular Reglamentario Base Conica"
click at [290, 103] on div "Cantidad 4 Unidades Categorías Señalización EPPs Ferretería Condición de pago C…" at bounding box center [408, 102] width 411 height 31
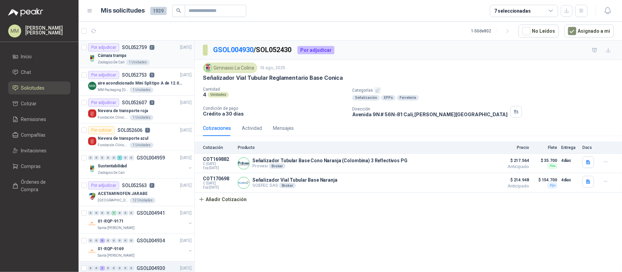
click at [162, 58] on div "Cámara trampa" at bounding box center [145, 56] width 94 height 8
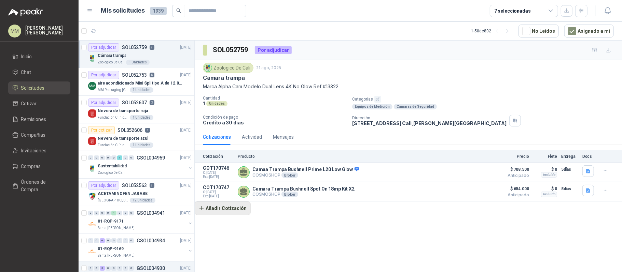
click at [238, 209] on button "Añadir Cotización" at bounding box center [223, 209] width 56 height 14
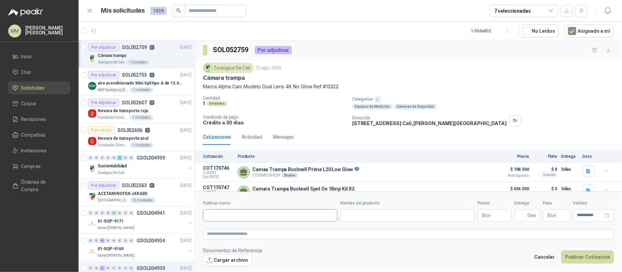
click at [233, 215] on input "Publicar como" at bounding box center [270, 216] width 134 height 12
type input "*******"
click at [264, 234] on div "MONTEADENTRO NIT : 00000001" at bounding box center [270, 232] width 123 height 8
type input "**********"
click at [365, 216] on input "Nombre del producto" at bounding box center [407, 216] width 135 height 12
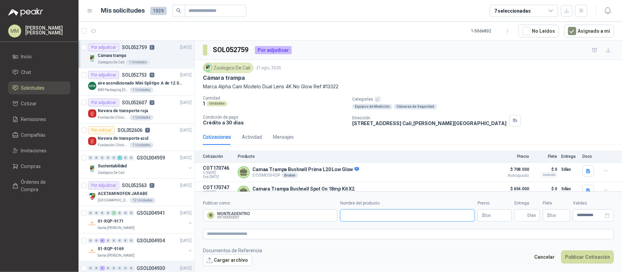
paste input "**********"
type input "**********"
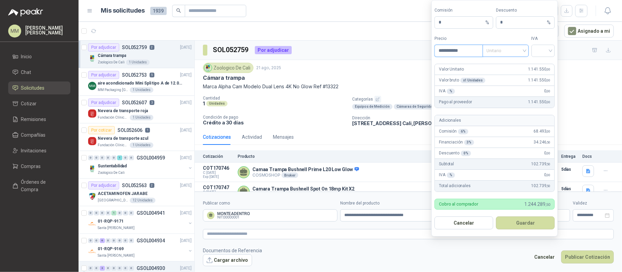
click at [524, 52] on span "Unitario" at bounding box center [506, 51] width 38 height 10
type input "**********"
click at [497, 75] on div "Unitario con IVA" at bounding box center [505, 75] width 35 height 8
click at [539, 53] on input "search" at bounding box center [542, 50] width 15 height 10
click at [536, 63] on div "19%" at bounding box center [542, 64] width 21 height 11
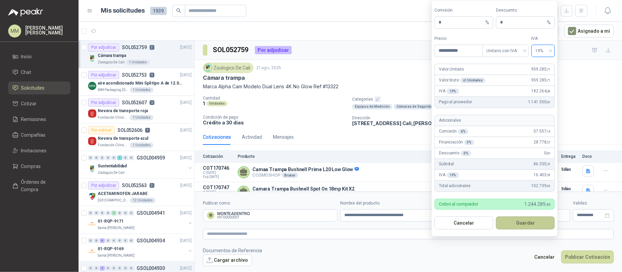
click at [521, 226] on button "Guardar" at bounding box center [525, 223] width 59 height 13
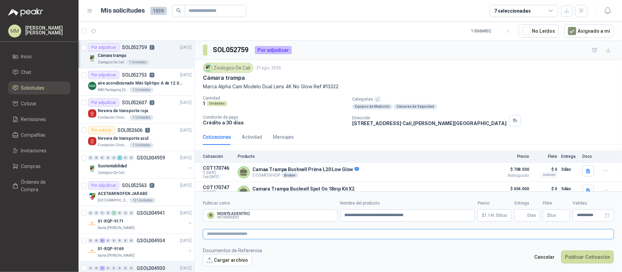
click at [427, 238] on textarea at bounding box center [408, 234] width 411 height 10
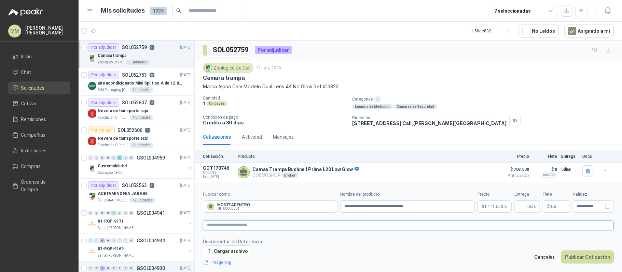
paste textarea "**********"
type textarea "**********"
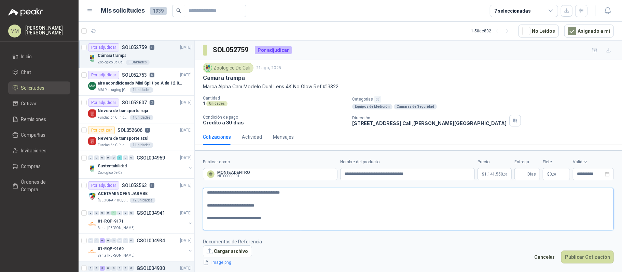
scroll to position [94, 0]
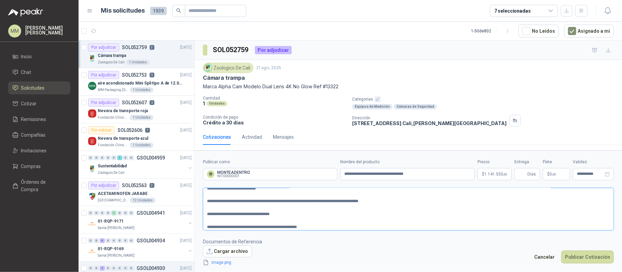
type textarea "**********"
click at [517, 174] on span "Días" at bounding box center [527, 174] width 26 height 12
type input "*"
click at [550, 172] on span "0 ,00" at bounding box center [552, 174] width 6 height 4
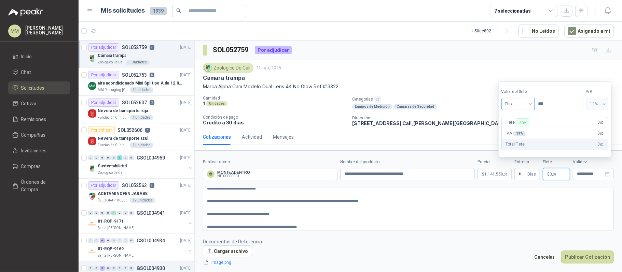
click at [527, 106] on span "Flex" at bounding box center [517, 104] width 25 height 10
click at [511, 130] on div "Incluido" at bounding box center [519, 129] width 24 height 8
click at [592, 254] on button "Publicar Cotización" at bounding box center [587, 257] width 53 height 13
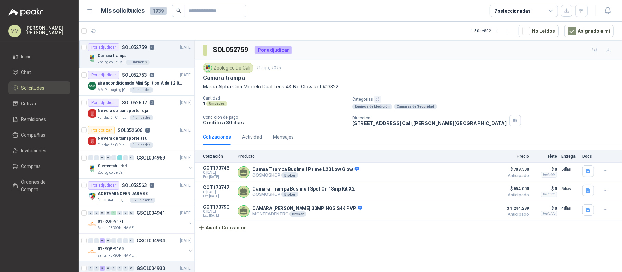
click at [224, 238] on div "SOL052759 Por adjudicar Zoologico De Cali 21 ago, 2025 Cámara trampa Marca Alph…" at bounding box center [408, 158] width 427 height 234
click at [228, 235] on button "Añadir Cotización" at bounding box center [223, 228] width 56 height 14
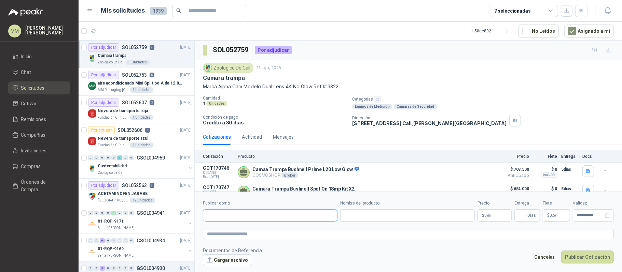
click at [252, 216] on input "Publicar como" at bounding box center [270, 216] width 134 height 12
type input "******"
click at [253, 230] on div "MONTEADENTRO NIT : 00000001" at bounding box center [270, 232] width 123 height 8
type input "**********"
paste input "**********"
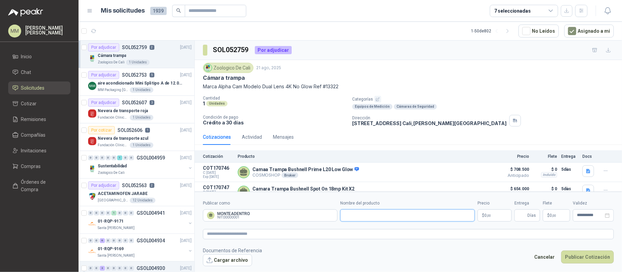
click at [382, 215] on input "Nombre del producto" at bounding box center [407, 216] width 135 height 12
type input "**********"
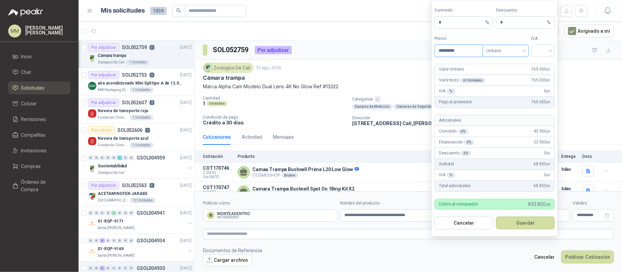
click at [516, 51] on span "Unitario" at bounding box center [506, 51] width 38 height 10
type input "*********"
click at [504, 72] on div "Unitario con IVA" at bounding box center [505, 75] width 35 height 8
click at [542, 48] on input "search" at bounding box center [542, 50] width 15 height 10
click at [540, 62] on div "19%" at bounding box center [542, 64] width 13 height 8
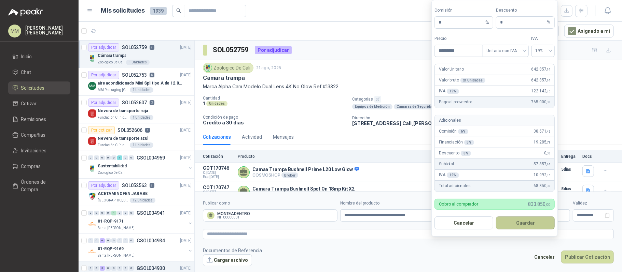
click at [521, 220] on button "Guardar" at bounding box center [525, 223] width 59 height 13
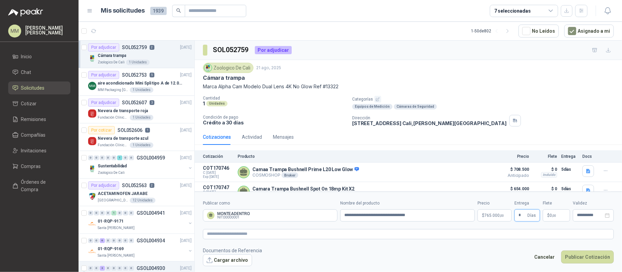
type input "*"
click at [554, 220] on p "$ 0 ,00" at bounding box center [556, 216] width 27 height 12
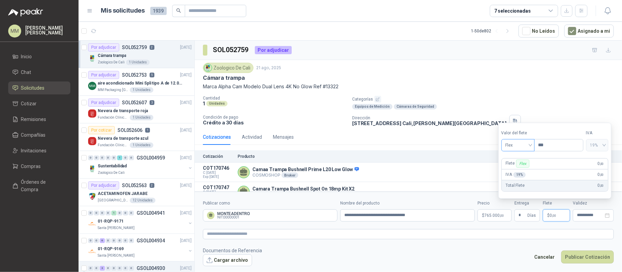
click at [522, 151] on span at bounding box center [517, 146] width 25 height 12
click at [512, 170] on div "Incluido" at bounding box center [519, 171] width 24 height 8
click at [421, 234] on textarea at bounding box center [408, 234] width 411 height 10
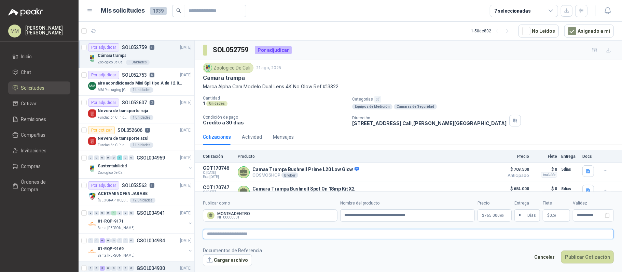
click at [428, 236] on textarea at bounding box center [408, 234] width 411 height 10
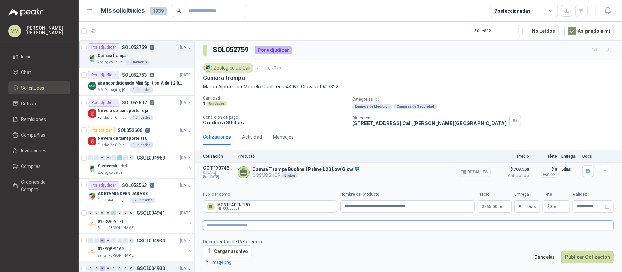
paste textarea "**********"
type textarea "**********"
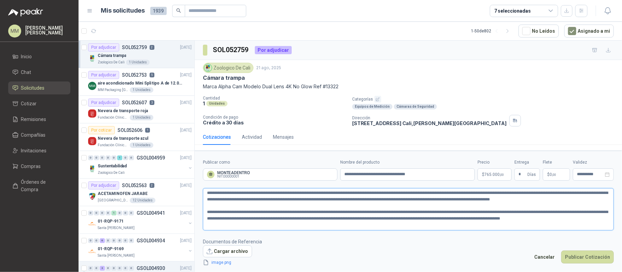
type textarea "**********"
paste textarea "**********"
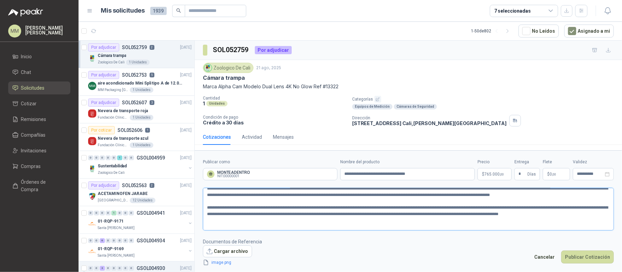
scroll to position [88, 0]
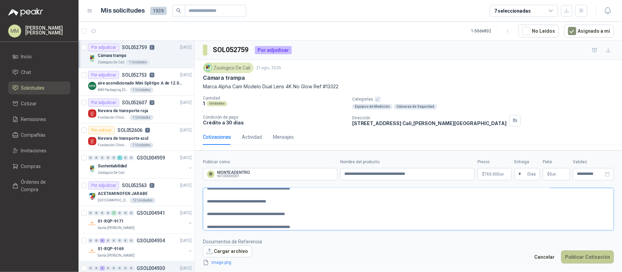
type textarea "**********"
click at [584, 260] on button "Publicar Cotización" at bounding box center [587, 257] width 53 height 13
click at [371, 216] on textarea at bounding box center [408, 209] width 411 height 43
type textarea "**********"
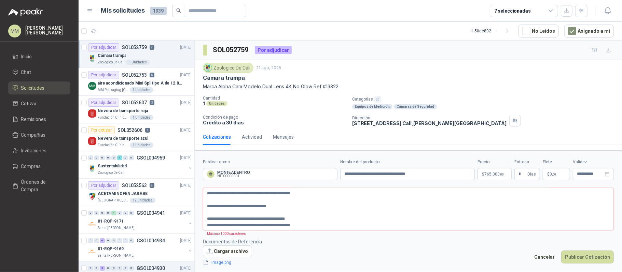
scroll to position [84, 0]
type textarea "**********"
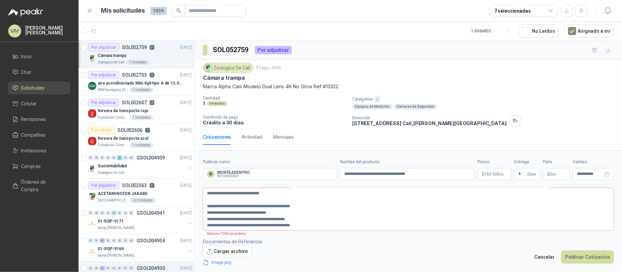
click at [310, 201] on textarea at bounding box center [408, 209] width 411 height 43
type textarea "**********"
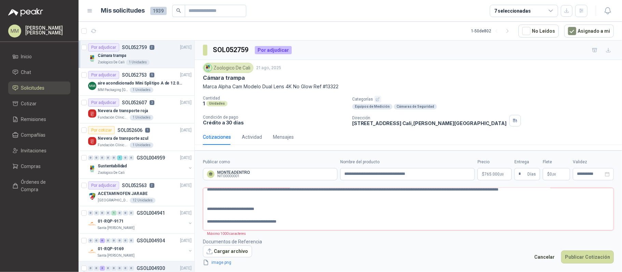
scroll to position [28, 0]
click at [249, 201] on textarea at bounding box center [408, 209] width 411 height 43
type textarea "**********"
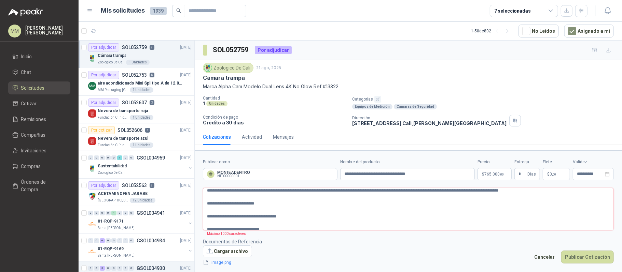
type textarea "**********"
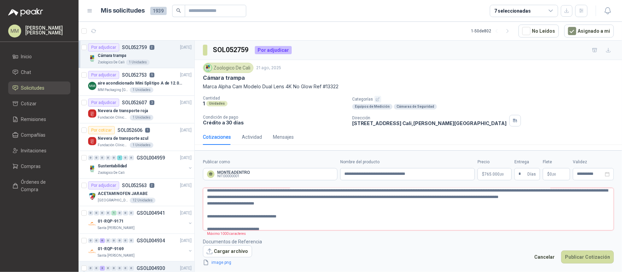
click at [234, 212] on textarea at bounding box center [408, 209] width 411 height 43
click at [264, 202] on textarea at bounding box center [408, 209] width 411 height 43
click at [206, 204] on textarea at bounding box center [408, 209] width 411 height 43
type textarea "**********"
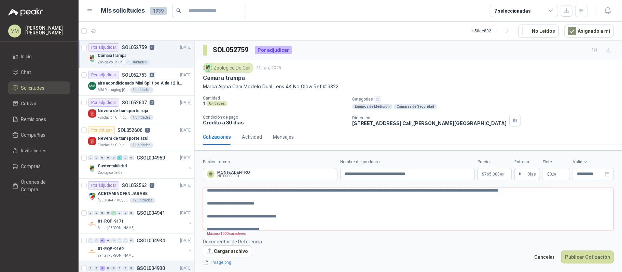
type textarea "**********"
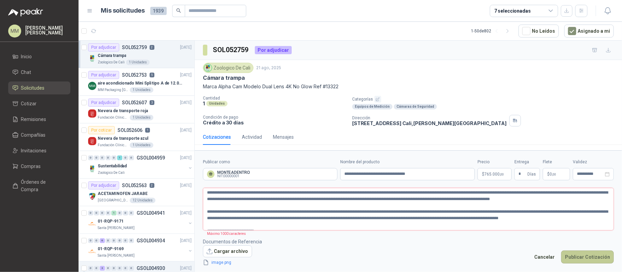
type textarea "**********"
click at [580, 252] on button "Publicar Cotización" at bounding box center [587, 257] width 53 height 13
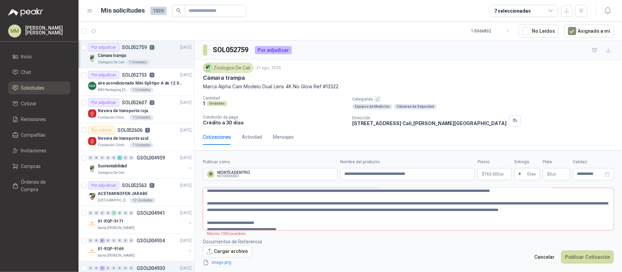
scroll to position [5, 0]
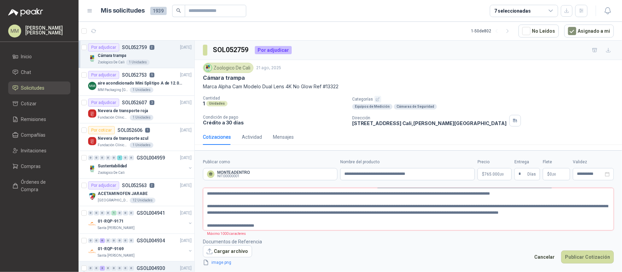
click at [361, 210] on textarea at bounding box center [408, 209] width 411 height 43
type textarea "**********"
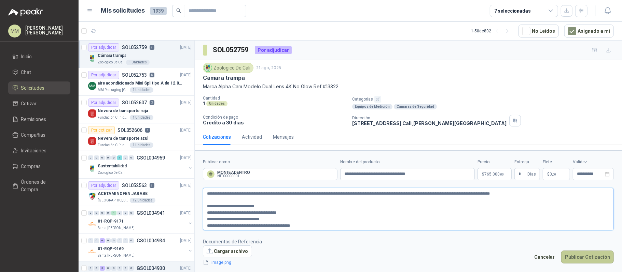
type textarea "**********"
click at [569, 260] on button "Publicar Cotización" at bounding box center [587, 257] width 53 height 13
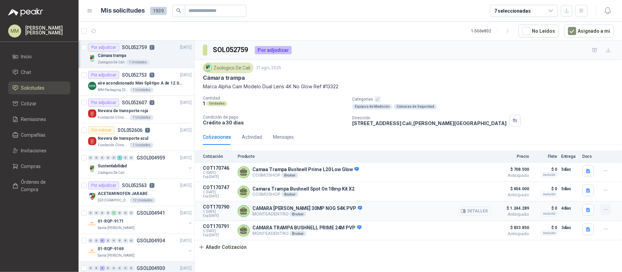
click at [609, 212] on button "button" at bounding box center [605, 210] width 11 height 11
click at [585, 183] on button "Editar" at bounding box center [591, 184] width 55 height 11
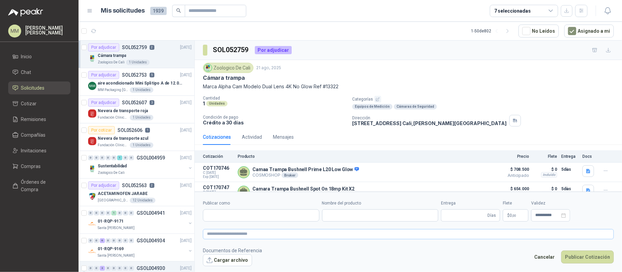
type input "**********"
type input "*"
type input "**********"
type textarea "**********"
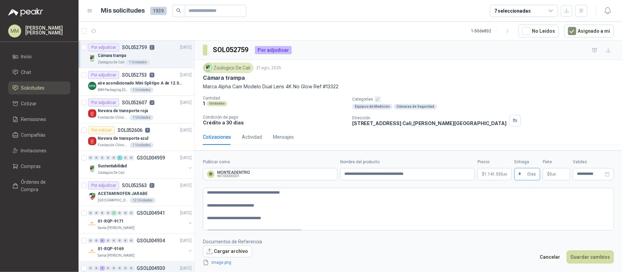
click at [523, 176] on input "*" at bounding box center [522, 175] width 8 height 12
type input "*"
click at [566, 251] on button "Guardar cambios" at bounding box center [589, 257] width 47 height 13
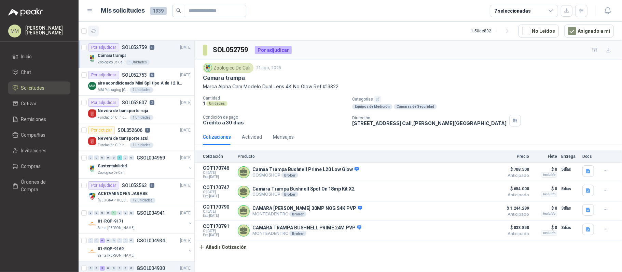
click at [96, 29] on icon "button" at bounding box center [94, 31] width 6 height 6
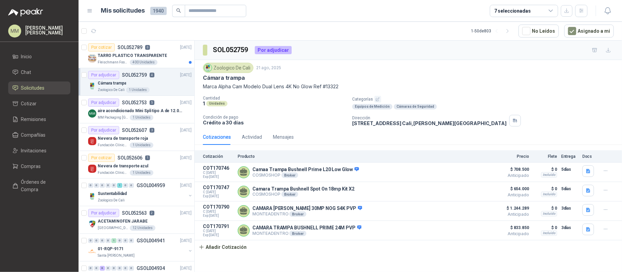
click at [281, 88] on p "Marca Alpha Cam Modelo Dual Lens 4K No Glow Ref #13322" at bounding box center [408, 87] width 411 height 8
copy p "Marca Alpha Cam Modelo Dual Lens 4K No Glow Ref #13322"
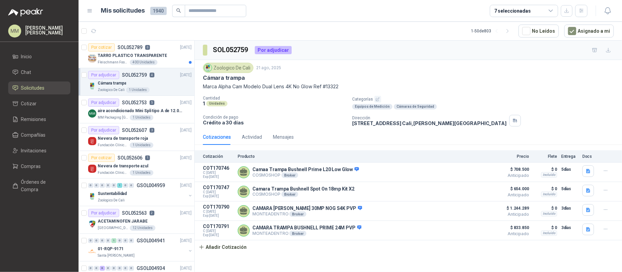
click at [484, 137] on div "Cotizaciones Actividad Mensajes" at bounding box center [408, 137] width 411 height 16
click at [159, 59] on p "TARRO PLASTICO TRANSPARENTE" at bounding box center [132, 56] width 69 height 6
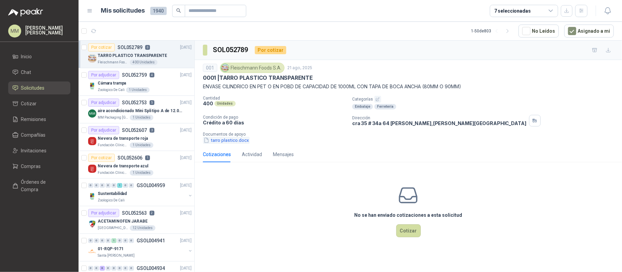
click at [225, 142] on button "tarro plastico.docx" at bounding box center [226, 140] width 47 height 7
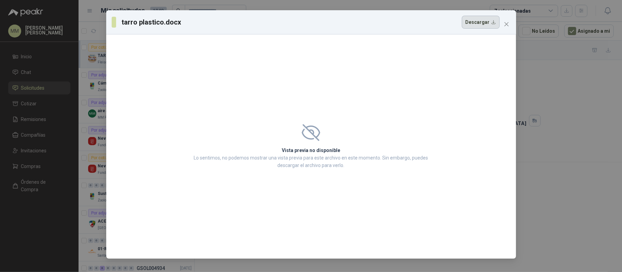
click at [481, 27] on button "Descargar" at bounding box center [481, 22] width 38 height 13
click at [508, 24] on icon "close" at bounding box center [506, 24] width 5 height 5
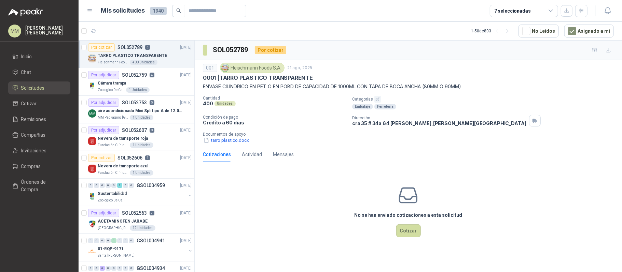
click at [237, 79] on p "0001 | TARRO PLASTICO TRANSPARENTE" at bounding box center [258, 77] width 110 height 7
drag, startPoint x: 237, startPoint y: 79, endPoint x: 273, endPoint y: 78, distance: 36.9
click at [273, 78] on p "0001 | TARRO PLASTICO TRANSPARENTE" at bounding box center [258, 77] width 110 height 7
click at [227, 79] on p "0001 | TARRO PLASTICO TRANSPARENTE" at bounding box center [258, 77] width 110 height 7
drag, startPoint x: 227, startPoint y: 79, endPoint x: 278, endPoint y: 75, distance: 51.0
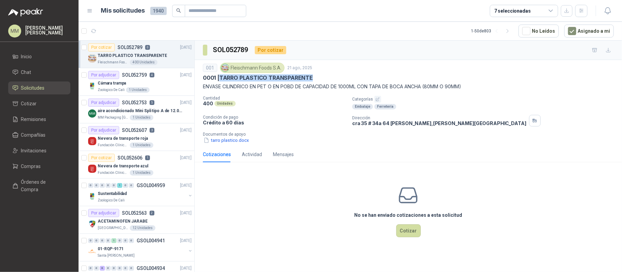
click at [278, 75] on p "0001 | TARRO PLASTICO TRANSPARENTE" at bounding box center [258, 77] width 110 height 7
click at [282, 104] on div "400 Unidades" at bounding box center [275, 104] width 144 height 6
click at [495, 159] on div "Cotizaciones Actividad Mensajes" at bounding box center [408, 155] width 411 height 16
click at [228, 78] on p "0001 | TARRO PLASTICO TRANSPARENTE" at bounding box center [258, 77] width 110 height 7
drag, startPoint x: 228, startPoint y: 78, endPoint x: 279, endPoint y: 75, distance: 50.9
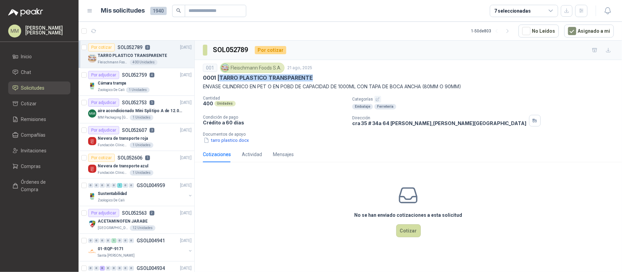
click at [279, 75] on p "0001 | TARRO PLASTICO TRANSPARENTE" at bounding box center [258, 77] width 110 height 7
copy p "TARRO PLASTICO TRANSPARENTE"
click at [254, 108] on div "Cantidad 400 Unidades" at bounding box center [275, 103] width 144 height 14
click at [229, 142] on button "tarro plastico.docx" at bounding box center [226, 140] width 47 height 7
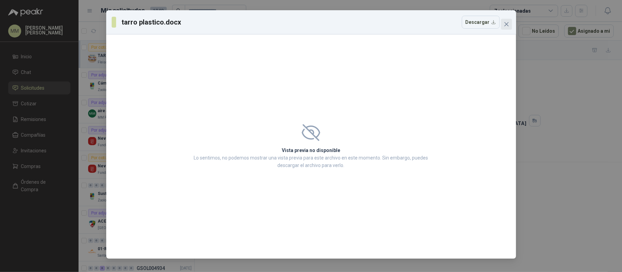
click at [506, 22] on icon "close" at bounding box center [506, 24] width 5 height 5
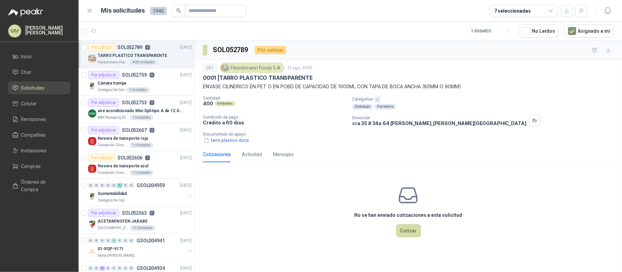
click at [491, 125] on div "Dirección cra 35 # 34a 64 Palmira , Valle del Cauca" at bounding box center [485, 121] width 267 height 12
click at [215, 16] on input "text" at bounding box center [213, 11] width 48 height 12
click at [41, 179] on span "Órdenes de Compra" at bounding box center [42, 186] width 43 height 15
click at [194, 9] on input "text" at bounding box center [213, 11] width 48 height 12
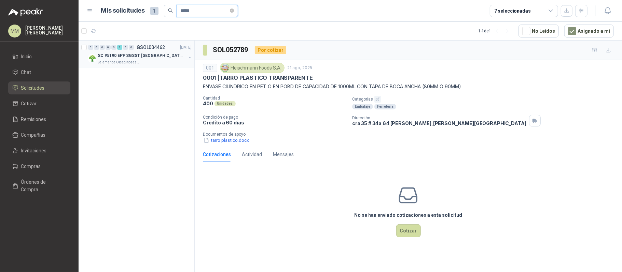
type input "*****"
click at [189, 57] on button "button" at bounding box center [189, 57] width 5 height 5
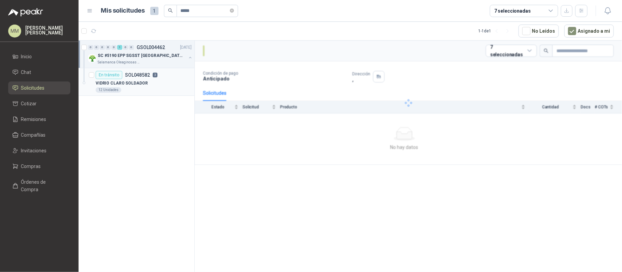
click at [172, 79] on div "En tránsito SOL048582 3" at bounding box center [144, 75] width 96 height 8
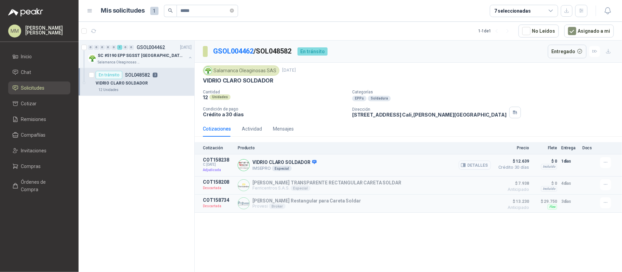
click at [463, 164] on icon "button" at bounding box center [463, 165] width 5 height 5
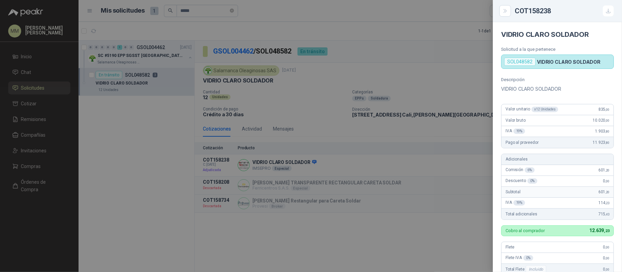
click at [409, 101] on div at bounding box center [311, 136] width 622 height 272
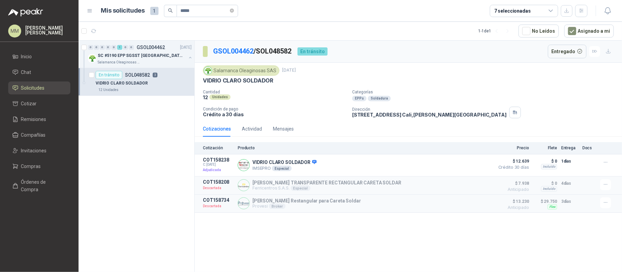
click at [435, 57] on div "GSOL004462 / SOL048582 En tránsito Entregado" at bounding box center [408, 52] width 427 height 22
click at [238, 12] on span "*****" at bounding box center [207, 11] width 61 height 12
click at [234, 10] on icon "close-circle" at bounding box center [232, 11] width 4 height 4
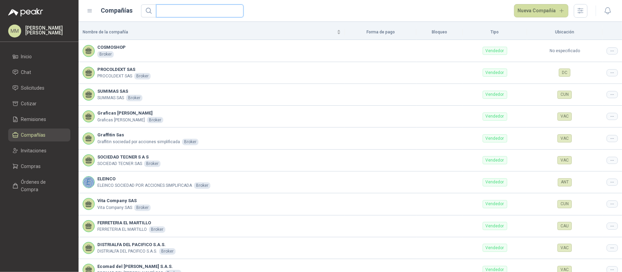
drag, startPoint x: 0, startPoint y: 0, endPoint x: 193, endPoint y: 14, distance: 193.7
click at [193, 14] on input "text" at bounding box center [197, 11] width 74 height 12
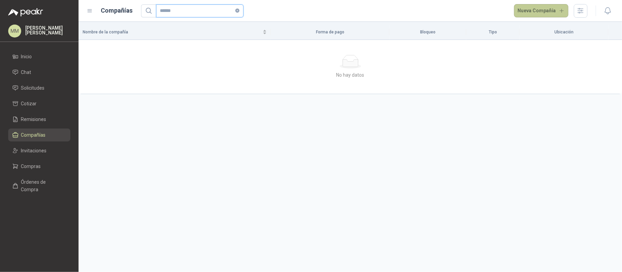
type input "******"
click at [538, 14] on button "Nueva Compañía" at bounding box center [541, 11] width 55 height 14
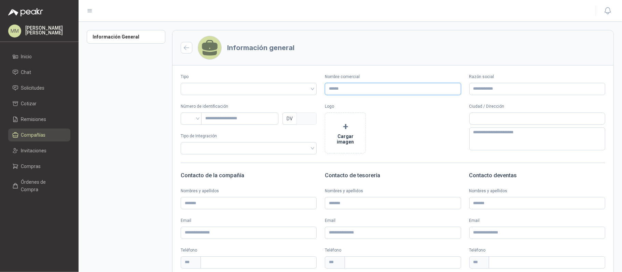
click at [369, 89] on input "Nombre comercial" at bounding box center [393, 89] width 136 height 12
type input "**********"
click at [192, 115] on input "search" at bounding box center [191, 118] width 13 height 10
click at [193, 152] on div "NIT" at bounding box center [191, 155] width 10 height 8
click at [239, 116] on input "text" at bounding box center [239, 119] width 77 height 12
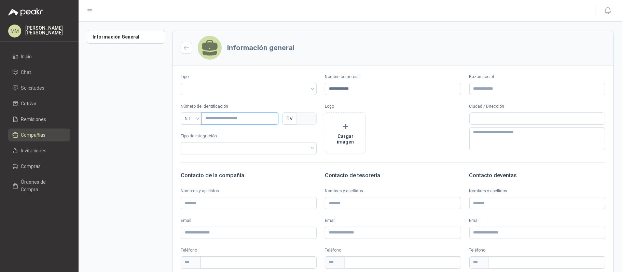
type input "********"
type input "*"
click at [158, 141] on div "Información General" at bounding box center [129, 173] width 85 height 286
click at [45, 135] on span "Compañías" at bounding box center [33, 135] width 25 height 8
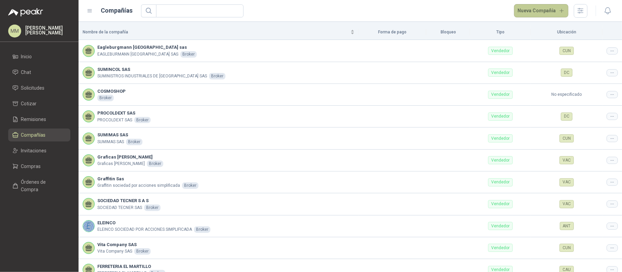
click at [527, 7] on button "Nueva Compañía" at bounding box center [541, 11] width 55 height 14
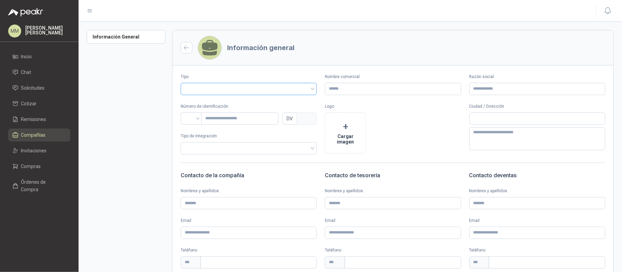
click at [297, 92] on input "search" at bounding box center [249, 88] width 128 height 10
click at [250, 113] on div "Vendedor" at bounding box center [247, 115] width 123 height 8
click at [369, 85] on input "Nombre comercial" at bounding box center [393, 89] width 136 height 12
type input "**********"
click at [184, 124] on div at bounding box center [191, 119] width 21 height 12
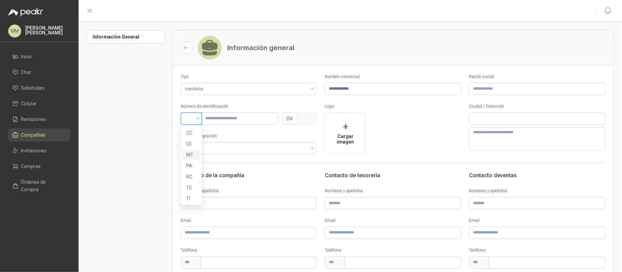
click at [193, 152] on div "NIT" at bounding box center [191, 155] width 10 height 8
click at [229, 117] on input "text" at bounding box center [239, 119] width 77 height 12
type input "********"
type input "*"
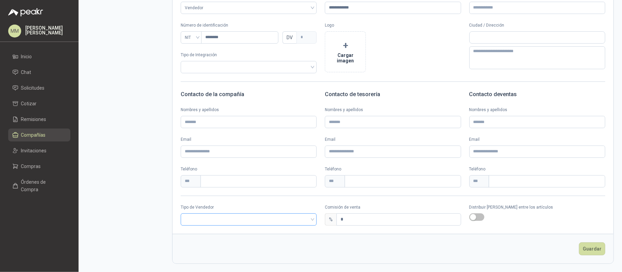
click at [266, 220] on input "search" at bounding box center [249, 219] width 128 height 10
click at [219, 237] on div "Mandato" at bounding box center [247, 234] width 123 height 8
click at [234, 222] on span "Mandato" at bounding box center [249, 220] width 128 height 10
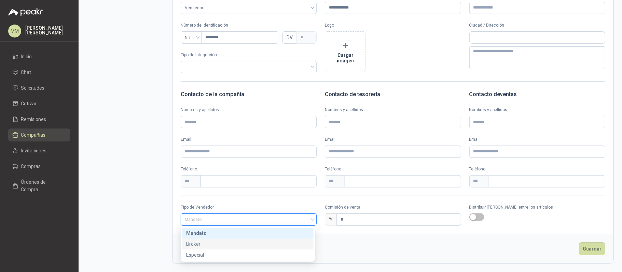
click at [213, 247] on div "Broker" at bounding box center [247, 245] width 123 height 8
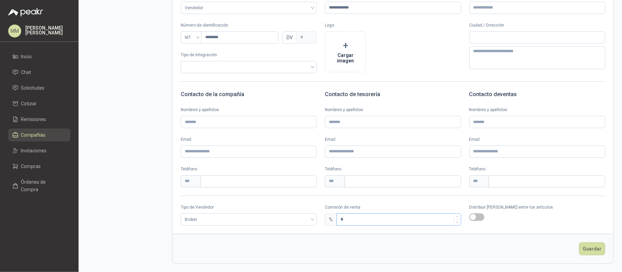
click at [411, 225] on div "*" at bounding box center [398, 220] width 124 height 12
type input "*"
click at [455, 216] on span "Increase Value" at bounding box center [457, 217] width 8 height 7
click at [470, 216] on div "button" at bounding box center [473, 217] width 6 height 6
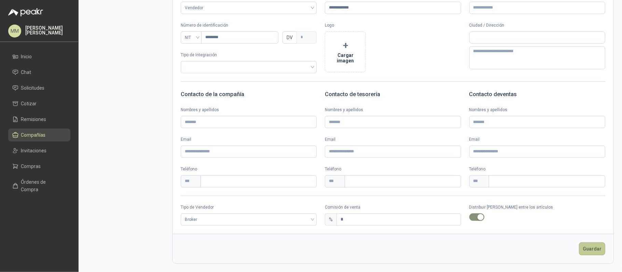
click at [585, 254] on button "Guardar" at bounding box center [592, 249] width 26 height 13
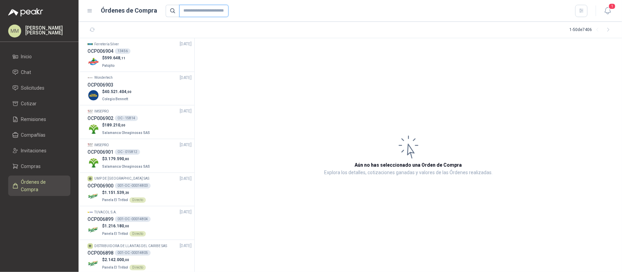
click at [212, 14] on input "text" at bounding box center [203, 11] width 49 height 12
